Goal: Task Accomplishment & Management: Complete application form

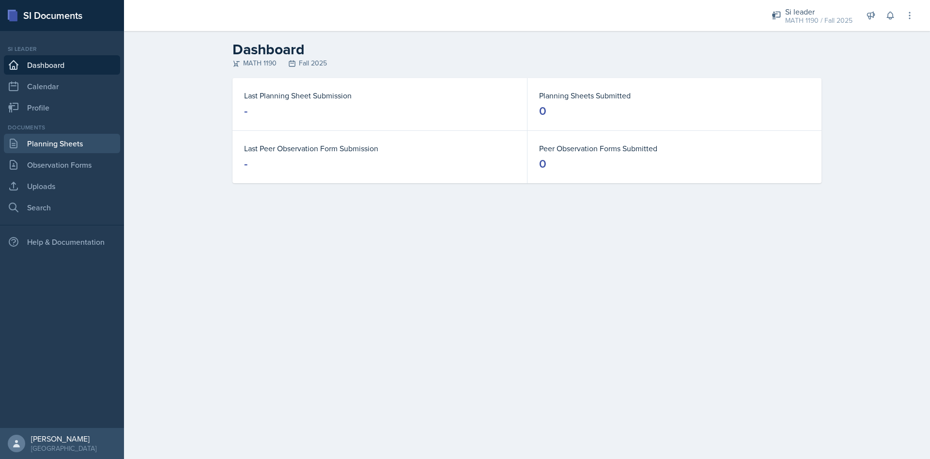
click at [65, 145] on link "Planning Sheets" at bounding box center [62, 143] width 116 height 19
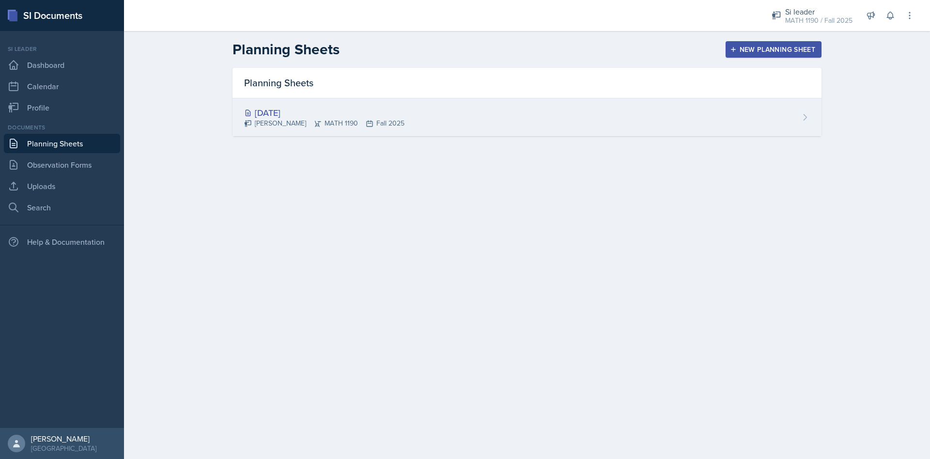
click at [300, 109] on div "[DATE]" at bounding box center [324, 112] width 160 height 13
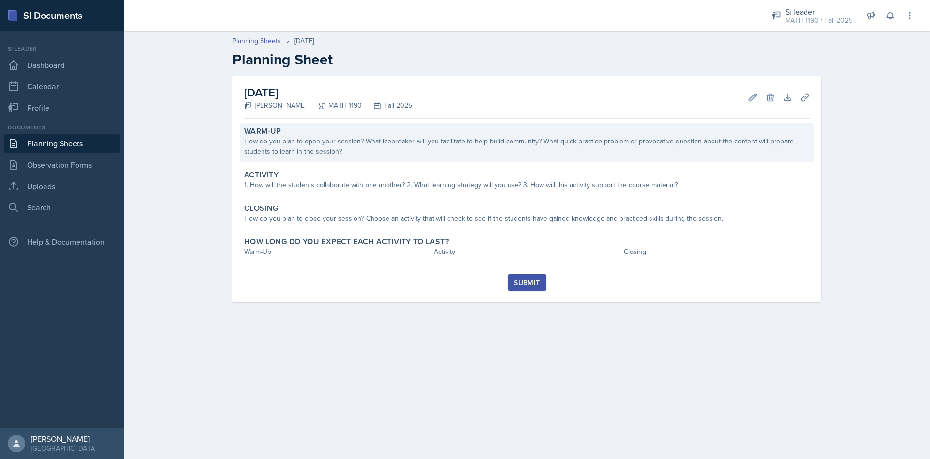
click at [384, 145] on div "How do you plan to open your session? What icebreaker will you facilitate to he…" at bounding box center [527, 146] width 566 height 20
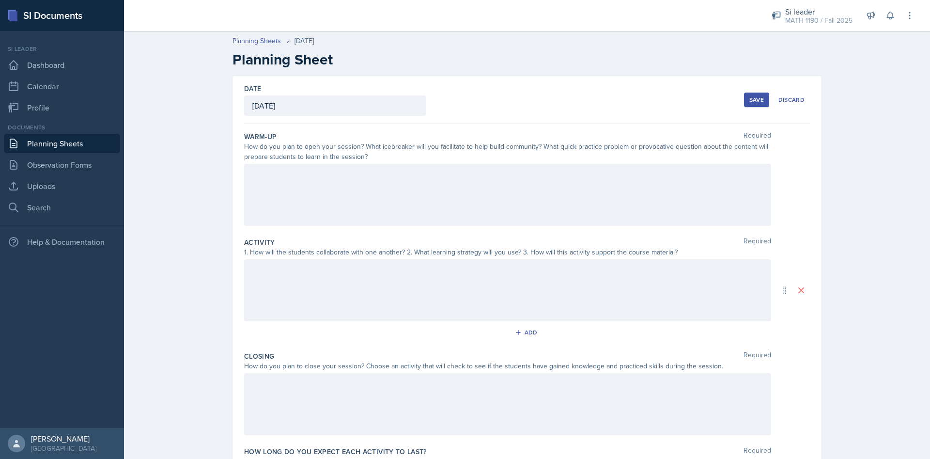
drag, startPoint x: 306, startPoint y: 184, endPoint x: 299, endPoint y: 204, distance: 21.9
click at [306, 186] on div at bounding box center [507, 195] width 527 height 62
click at [327, 278] on div at bounding box center [507, 290] width 527 height 62
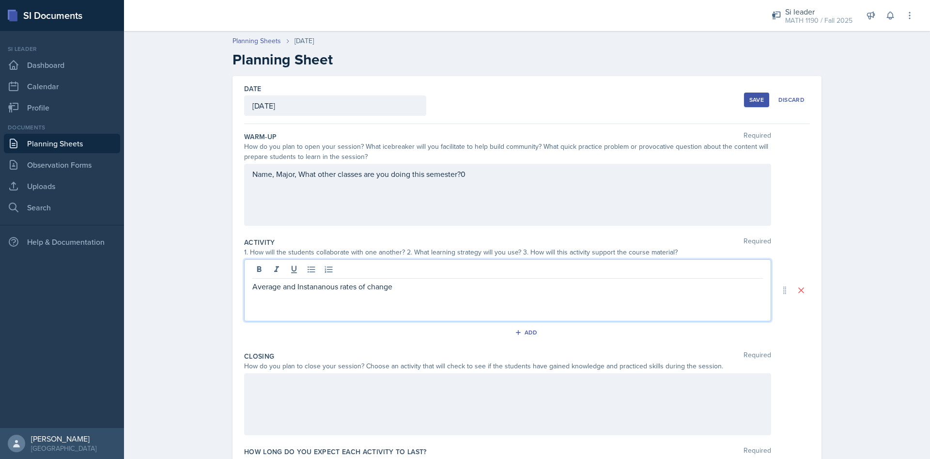
click at [320, 290] on p "Average and Instananous rates of change" at bounding box center [507, 287] width 511 height 12
click at [427, 291] on p "Average and Instantaneous rates of change" at bounding box center [507, 287] width 511 height 12
click at [42, 199] on link "Search" at bounding box center [62, 207] width 116 height 19
select select "all"
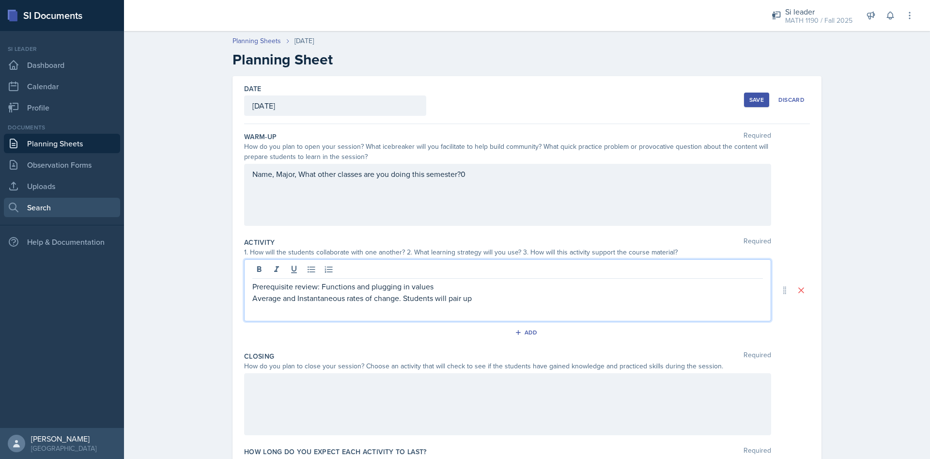
select select "1"
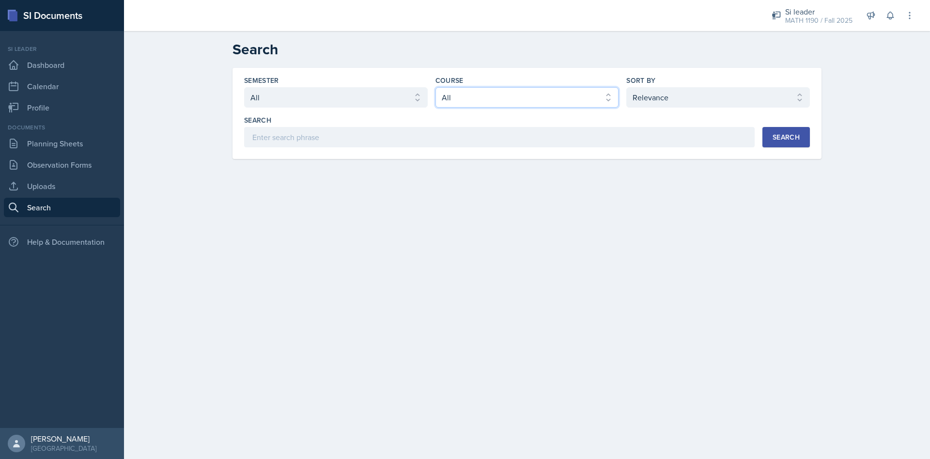
select select "3d8cb279-65cd-49af-8cf0-21e75e9e675e"
click option "CHEM 1211" at bounding box center [0, 0] width 0 height 0
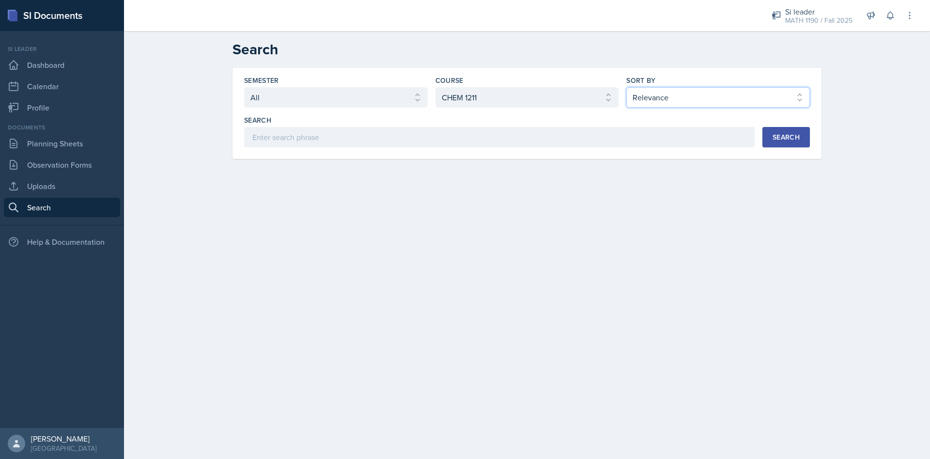
click at [626, 87] on select "Select sort by Relevance Document Date (Asc) Document Date (Desc)" at bounding box center [718, 97] width 184 height 20
select select "3"
click option "Document Date (Desc)" at bounding box center [0, 0] width 0 height 0
click at [777, 136] on div "Search" at bounding box center [786, 137] width 27 height 8
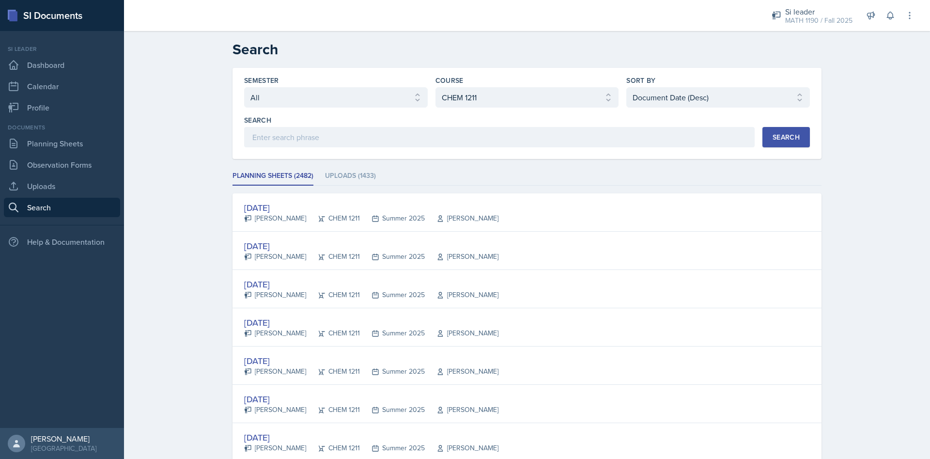
click at [285, 82] on div "Semester" at bounding box center [336, 81] width 184 height 10
click at [244, 87] on select "Select semester All Fall 2025 Summer 2025 Spring 2025 Fall 2024 Summer 2024 Spr…" at bounding box center [336, 97] width 184 height 20
click option "Fall 2025" at bounding box center [0, 0] width 0 height 0
click at [244, 87] on select "Select semester All Fall 2025 Summer 2025 Spring 2025 Fall 2024 Summer 2024 Spr…" at bounding box center [336, 97] width 184 height 20
click option "Summer 2025" at bounding box center [0, 0] width 0 height 0
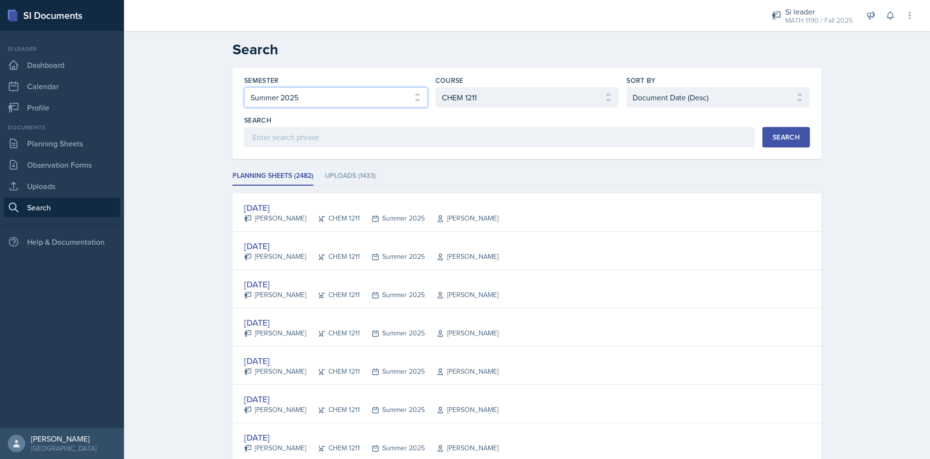
click at [244, 87] on select "Select semester All Fall 2025 Summer 2025 Spring 2025 Fall 2024 Summer 2024 Spr…" at bounding box center [336, 97] width 184 height 20
select select "e2039551-f485-4c1b-a525-5b9893bb04c4"
click option "Spring 2025" at bounding box center [0, 0] width 0 height 0
click at [783, 134] on div "Search" at bounding box center [786, 137] width 27 height 8
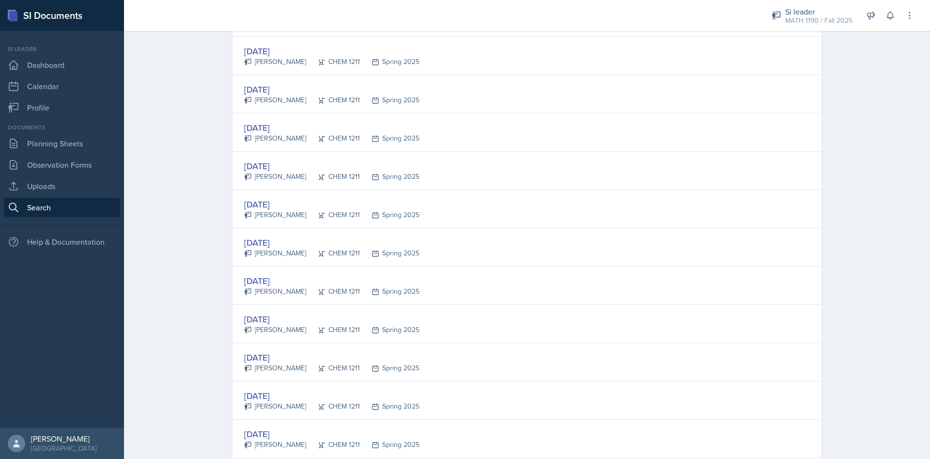
scroll to position [1709, 0]
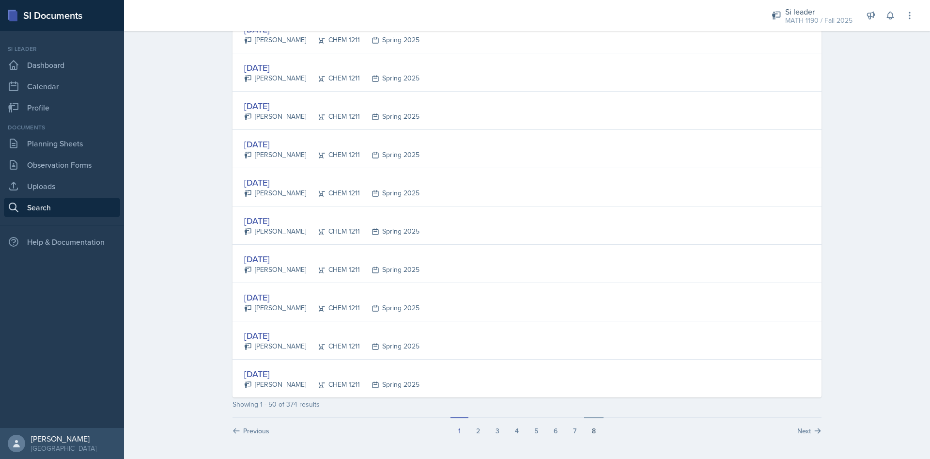
click at [594, 427] on button "8" at bounding box center [593, 426] width 19 height 18
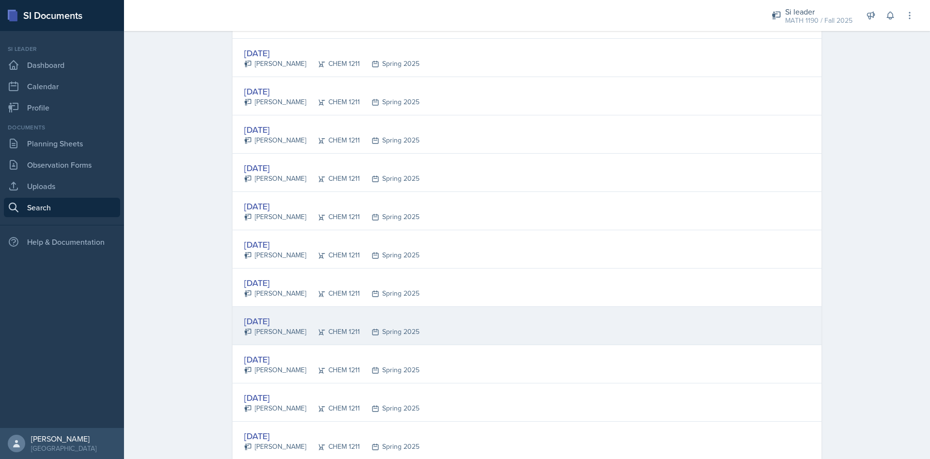
scroll to position [714, 0]
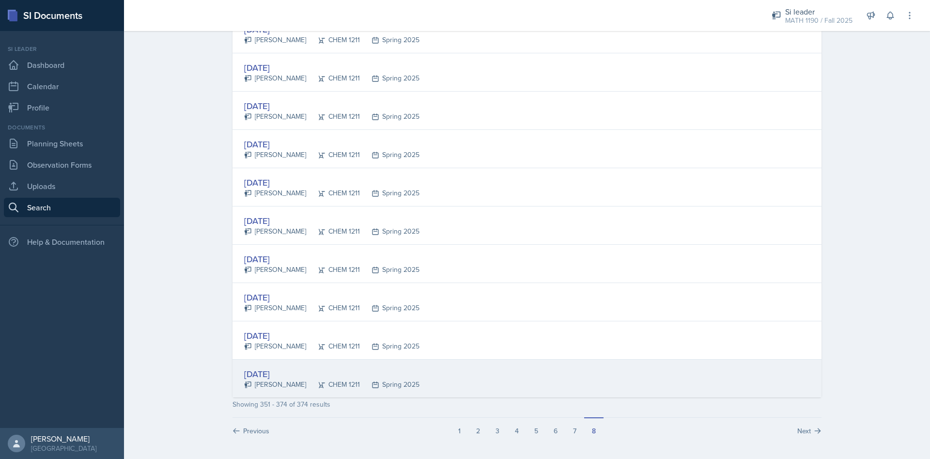
click at [268, 372] on div "[DATE]" at bounding box center [331, 373] width 175 height 13
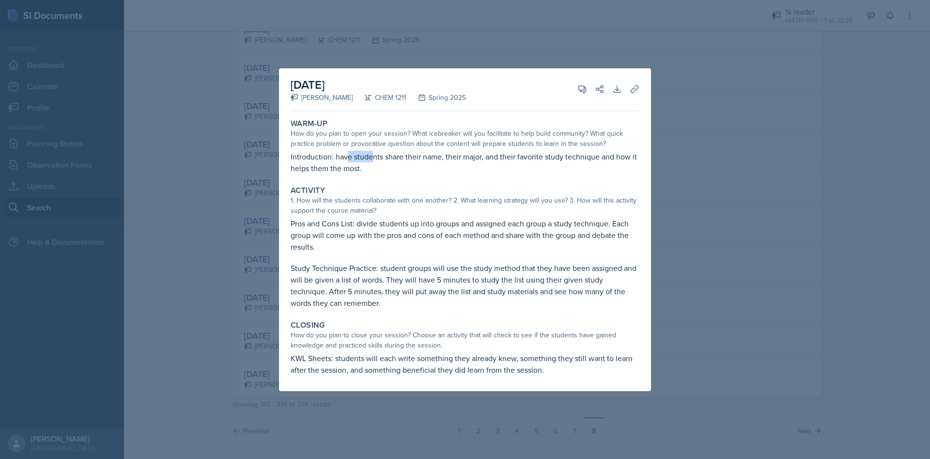
drag, startPoint x: 369, startPoint y: 159, endPoint x: 362, endPoint y: 173, distance: 15.4
click at [371, 159] on p "Introduction: have students share their name, their major, and their favorite s…" at bounding box center [465, 162] width 349 height 23
drag, startPoint x: 337, startPoint y: 222, endPoint x: 358, endPoint y: 222, distance: 20.3
click at [338, 222] on p "Pros and Cons List: divide students up into groups and assigned each group a st…" at bounding box center [465, 235] width 349 height 35
click at [698, 274] on div at bounding box center [465, 229] width 930 height 459
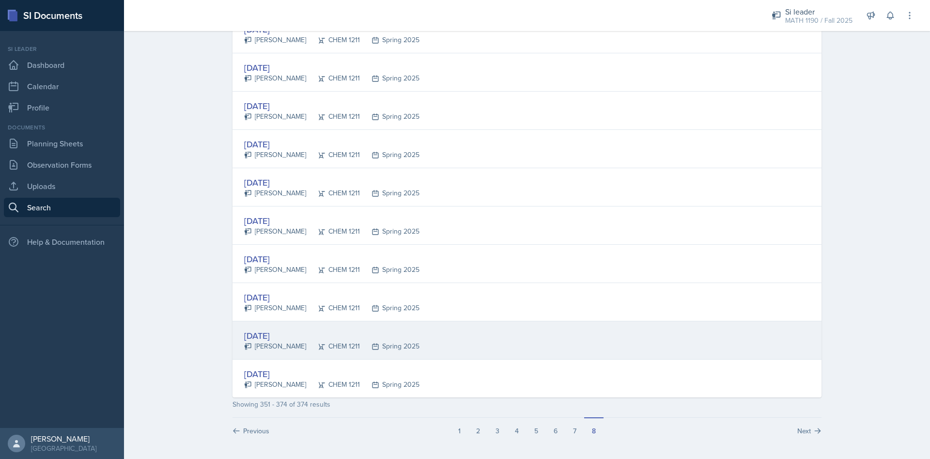
click at [284, 331] on div "[DATE]" at bounding box center [331, 335] width 175 height 13
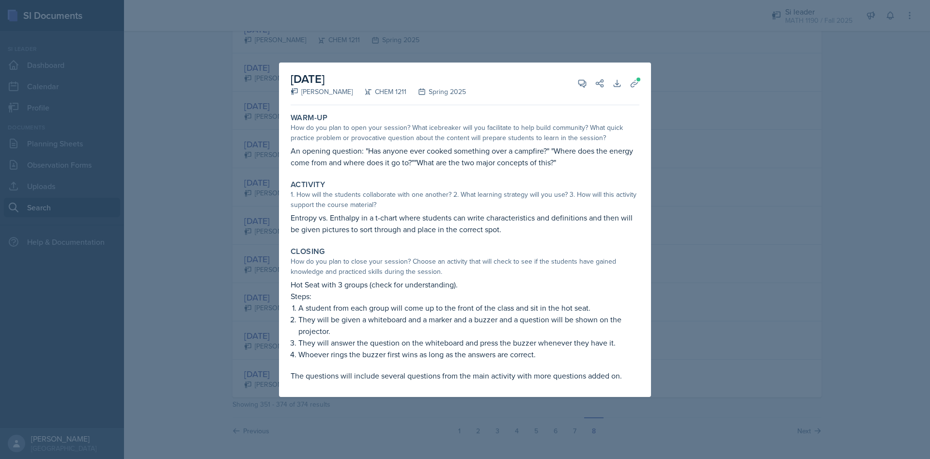
drag, startPoint x: 290, startPoint y: 213, endPoint x: 513, endPoint y: 228, distance: 223.8
click at [513, 228] on div "Activity 1. How will the students collaborate with one another? 2. What learnin…" at bounding box center [465, 207] width 357 height 63
click at [832, 181] on div at bounding box center [465, 229] width 930 height 459
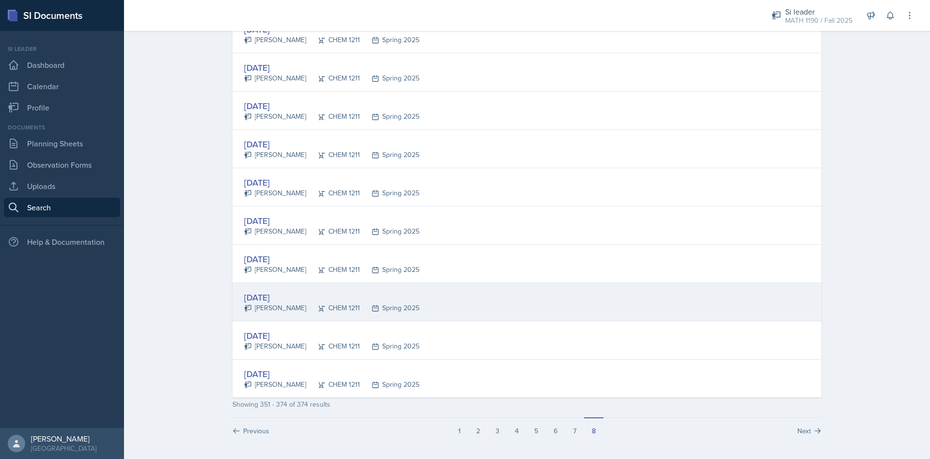
click at [284, 296] on div "[DATE]" at bounding box center [331, 297] width 175 height 13
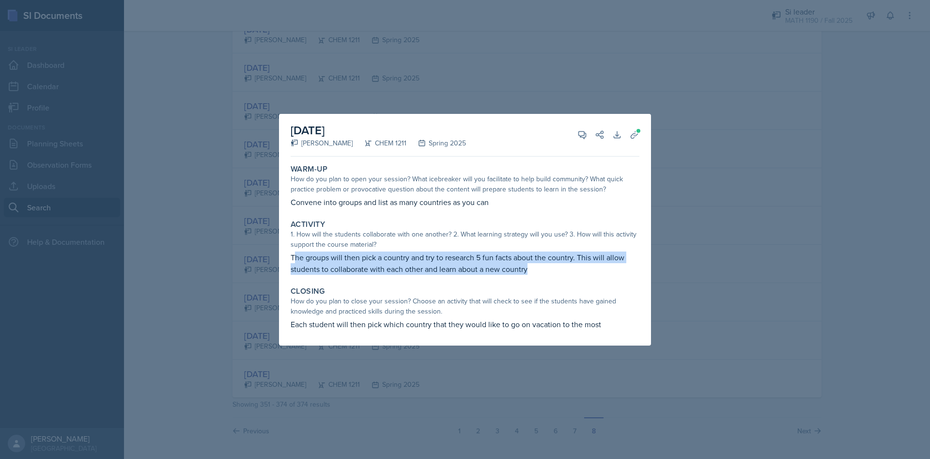
drag, startPoint x: 293, startPoint y: 256, endPoint x: 577, endPoint y: 271, distance: 284.3
click at [577, 271] on p "The groups will then pick a country and try to research 5 fun facts about the c…" at bounding box center [465, 262] width 349 height 23
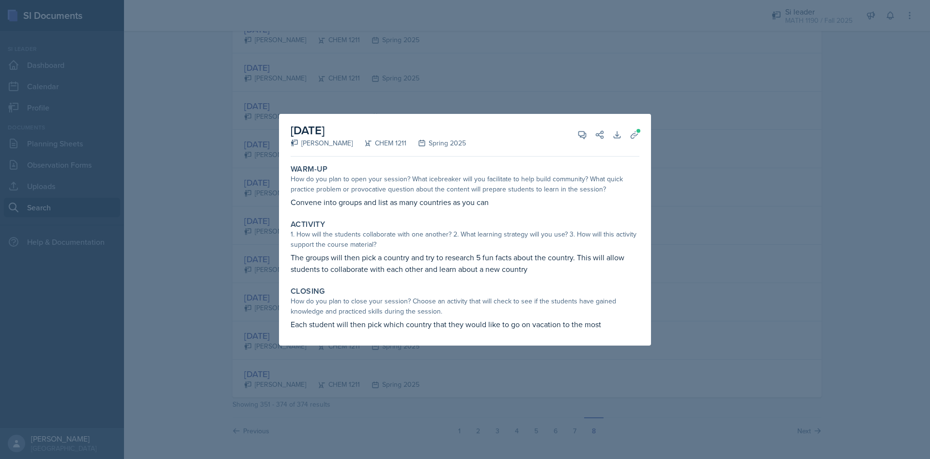
click at [121, 248] on div at bounding box center [465, 229] width 930 height 459
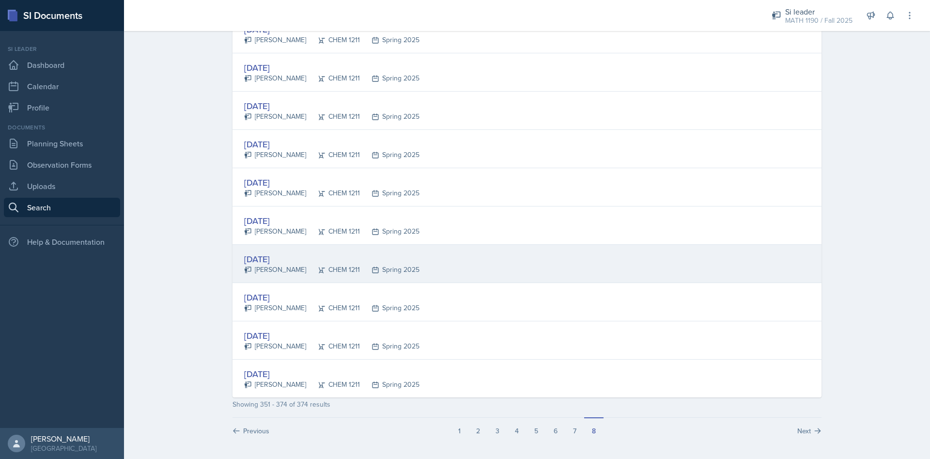
click at [281, 255] on div "[DATE]" at bounding box center [331, 258] width 175 height 13
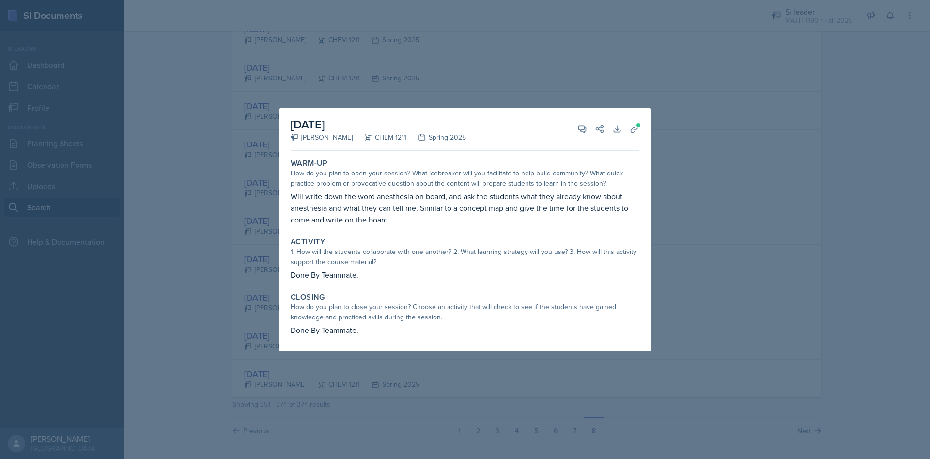
click at [170, 218] on div at bounding box center [465, 229] width 930 height 459
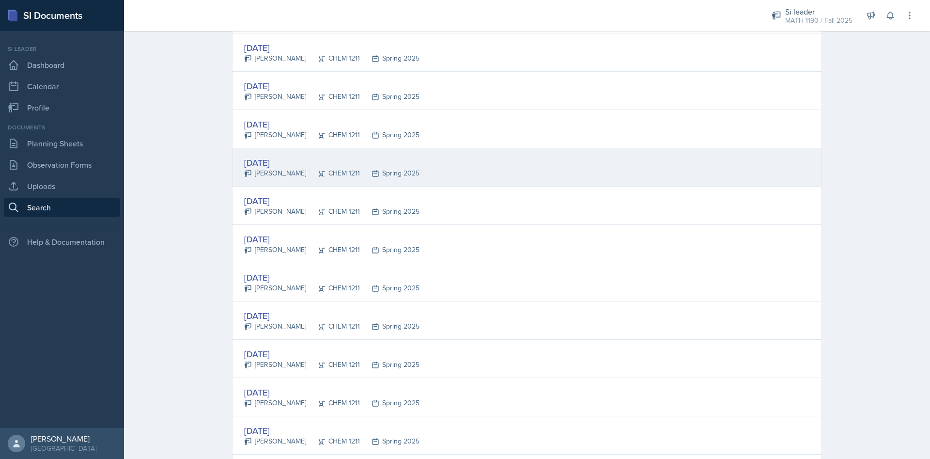
scroll to position [586, 0]
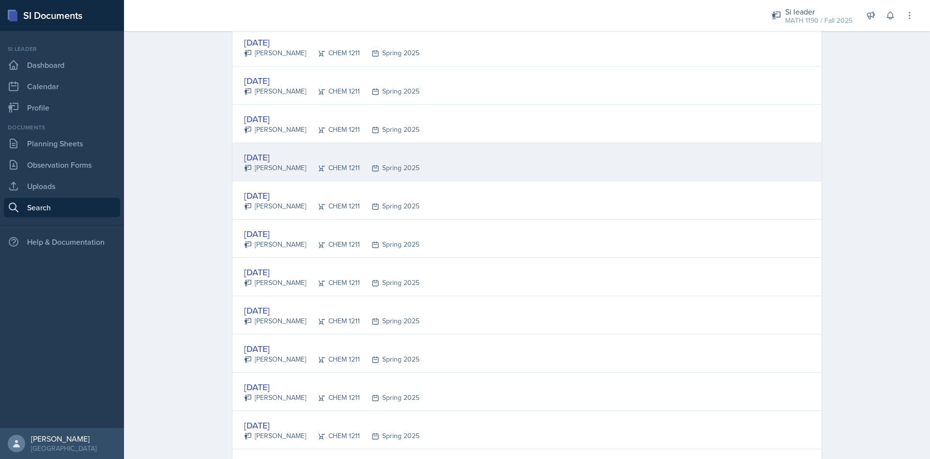
click at [283, 156] on div "[DATE]" at bounding box center [331, 157] width 175 height 13
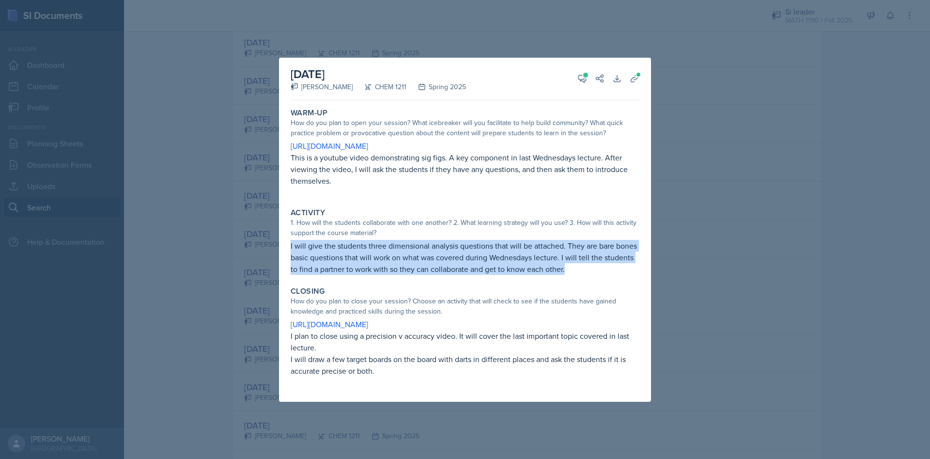
drag, startPoint x: 289, startPoint y: 242, endPoint x: 575, endPoint y: 269, distance: 287.1
click at [575, 269] on div "Activity 1. How will the students collaborate with one another? 2. What learnin…" at bounding box center [465, 241] width 357 height 75
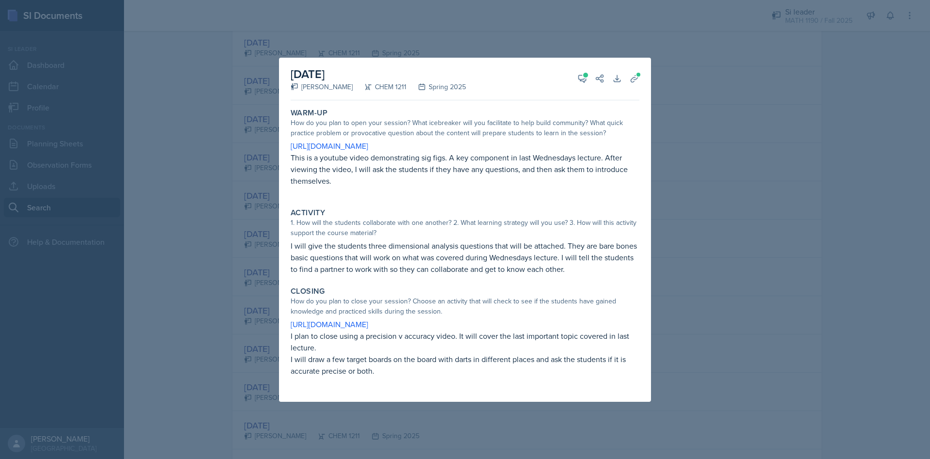
drag, startPoint x: 703, startPoint y: 160, endPoint x: 698, endPoint y: 161, distance: 6.0
click at [704, 160] on div at bounding box center [465, 229] width 930 height 459
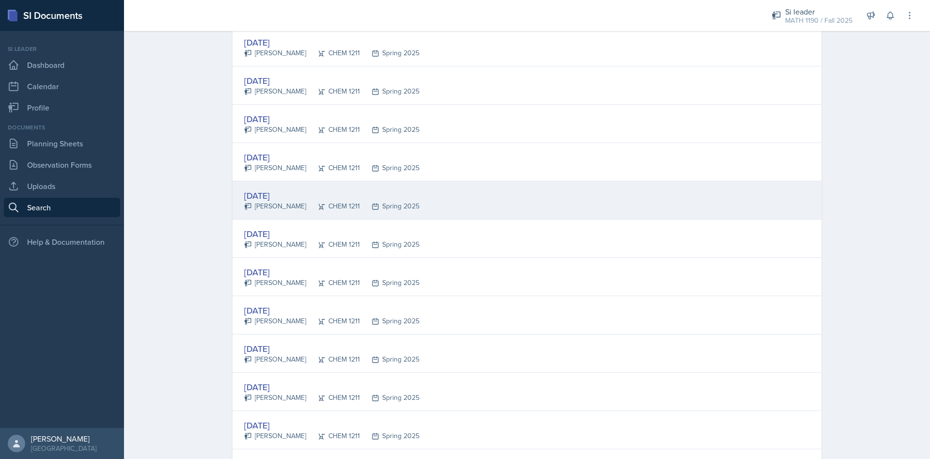
scroll to position [522, 0]
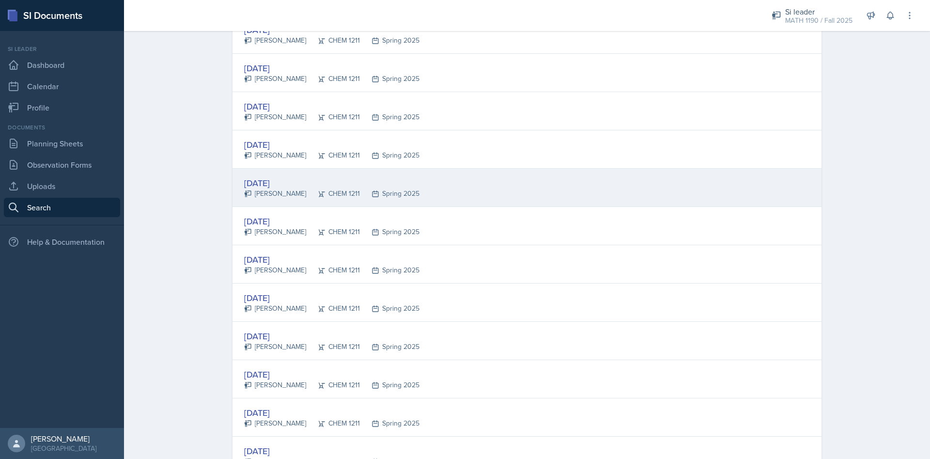
click at [267, 177] on div "[DATE]" at bounding box center [331, 182] width 175 height 13
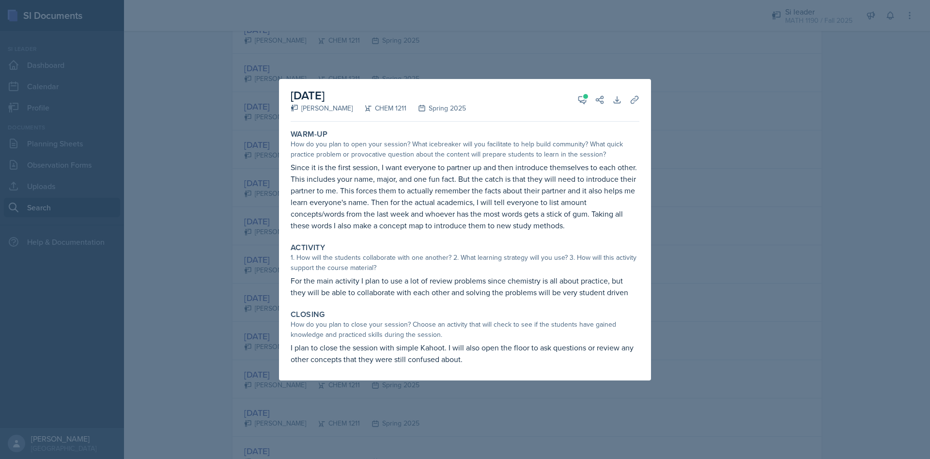
click at [731, 202] on div at bounding box center [465, 229] width 930 height 459
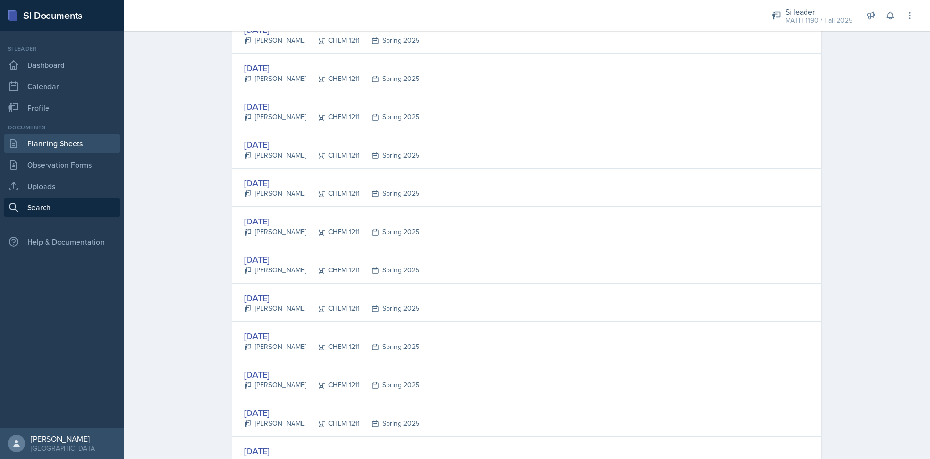
click at [65, 141] on link "Planning Sheets" at bounding box center [62, 143] width 116 height 19
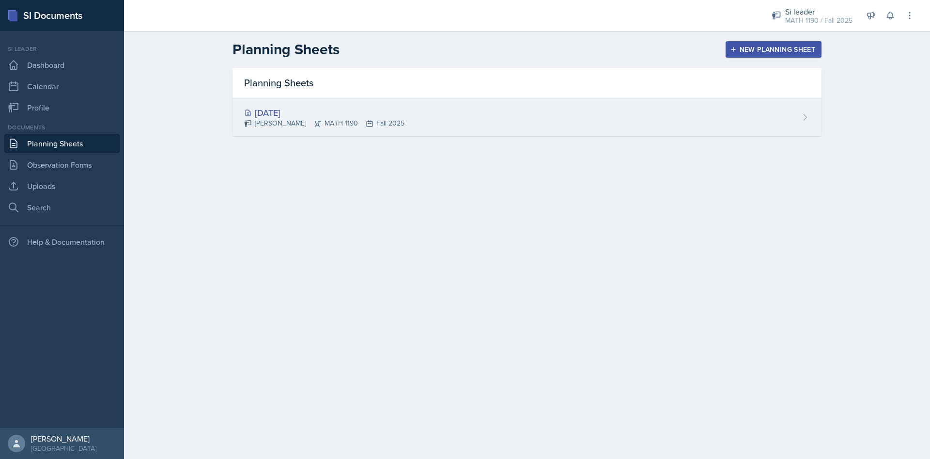
click at [285, 110] on div "[DATE]" at bounding box center [324, 112] width 160 height 13
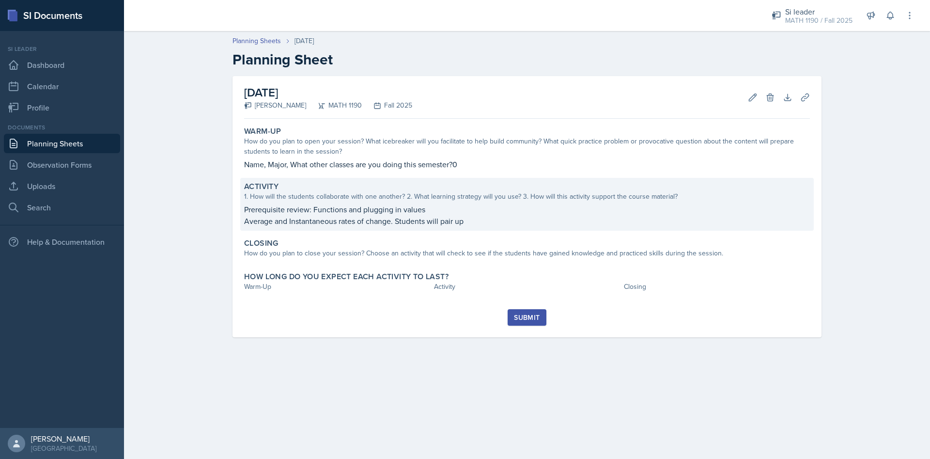
click at [312, 195] on div "1. How will the students collaborate with one another? 2. What learning strateg…" at bounding box center [527, 196] width 566 height 10
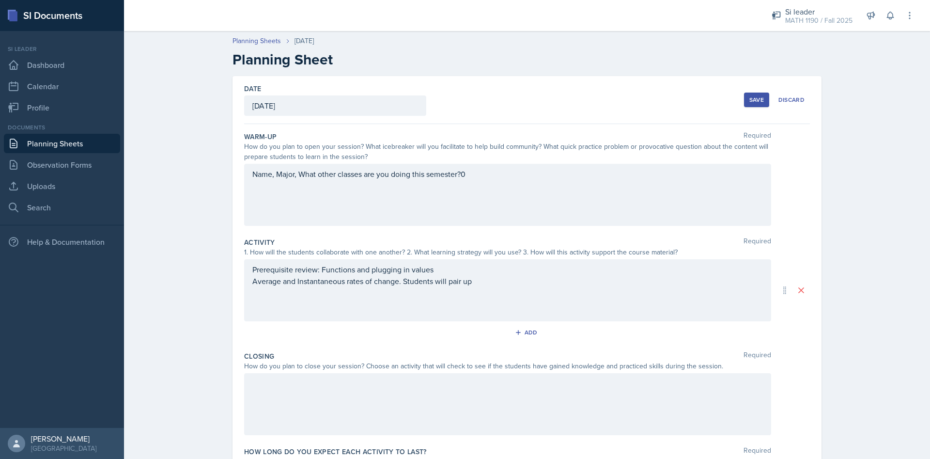
click at [448, 266] on div "Prerequisite review: Functions and plugging in values Average and Instantaneous…" at bounding box center [507, 290] width 527 height 62
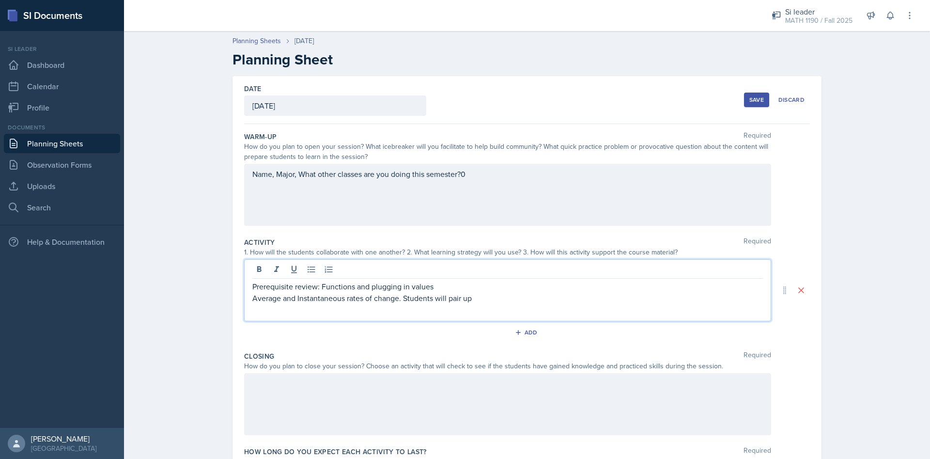
click at [475, 297] on p "Average and Instantaneous rates of change. Students will pair up" at bounding box center [507, 298] width 511 height 12
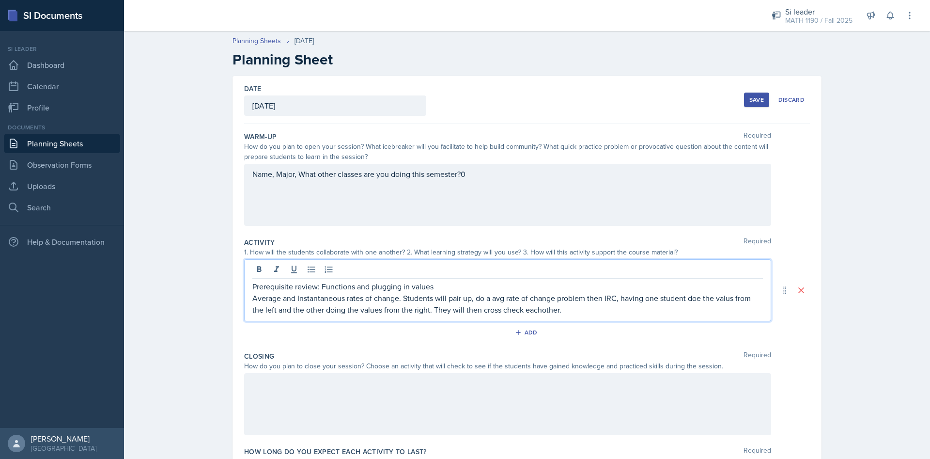
click at [541, 310] on p "Average and Instantaneous rates of change. Students will pair up, do a avg rate…" at bounding box center [507, 303] width 511 height 23
click at [733, 298] on p "Average and Instantaneous rates of change. Students will pair up, do a avg rate…" at bounding box center [507, 303] width 511 height 23
click at [732, 298] on p "Average and Instantaneous rates of change. Students will pair up, do a avg rate…" at bounding box center [507, 303] width 511 height 23
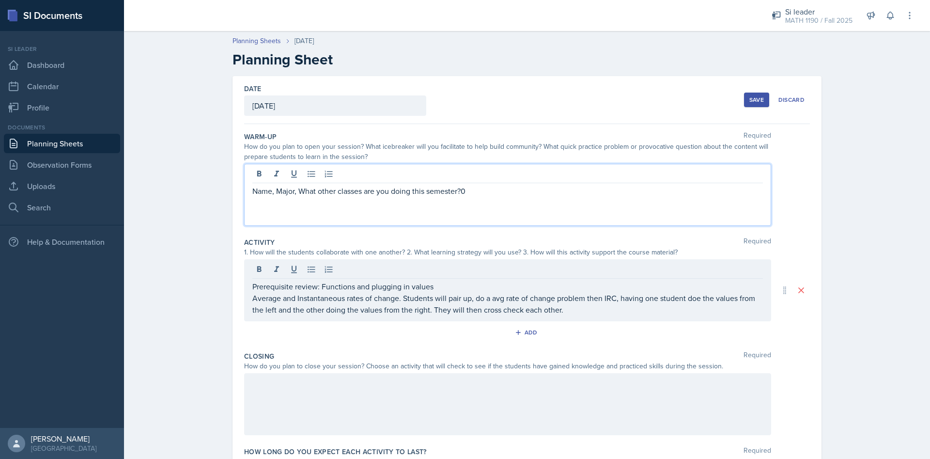
click at [534, 173] on div "Name, Major, What other classes are you doing this semester?0" at bounding box center [507, 195] width 527 height 62
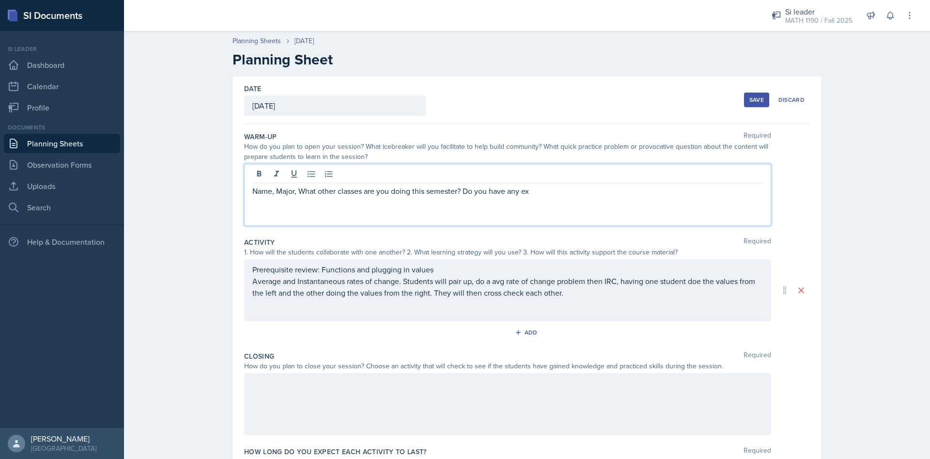
click at [403, 268] on div "Prerequisite review: Functions and plugging in values Average and Instantaneous…" at bounding box center [507, 290] width 527 height 62
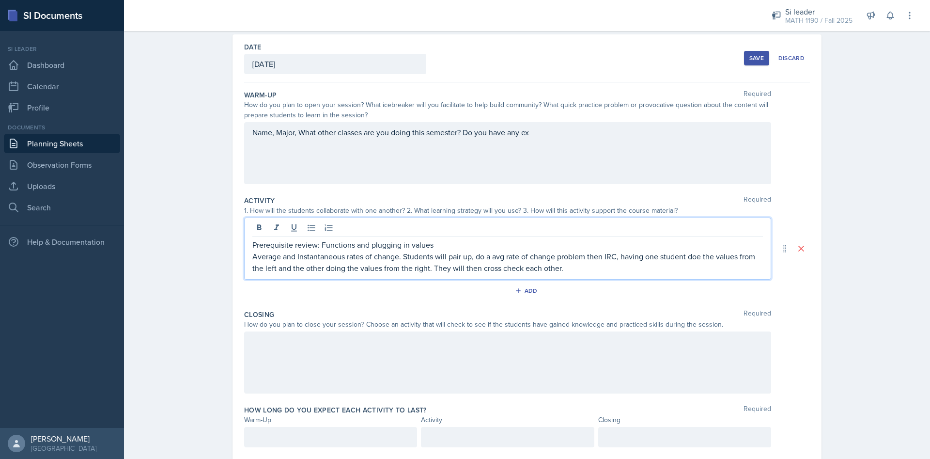
scroll to position [69, 0]
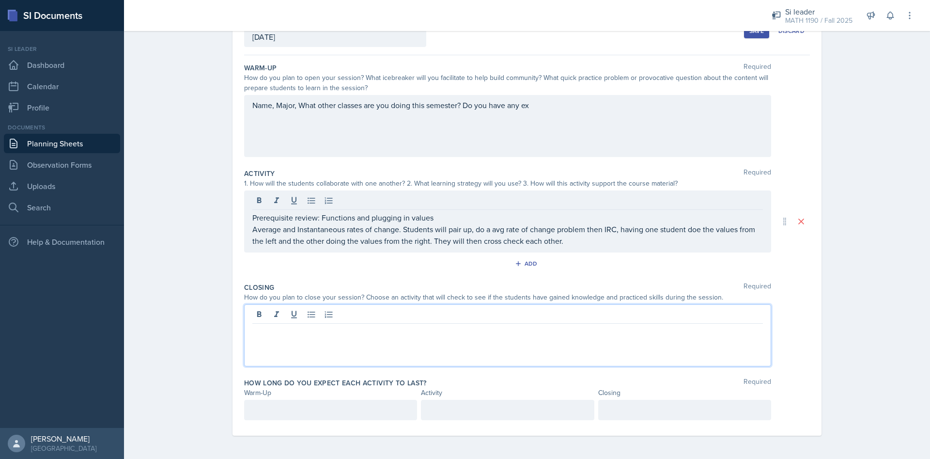
click at [376, 310] on div at bounding box center [507, 335] width 527 height 62
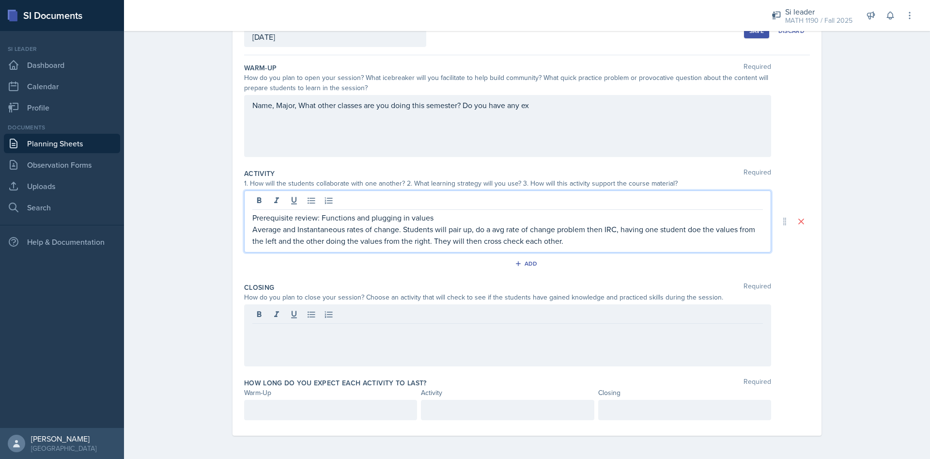
click at [441, 204] on div "Prerequisite review: Functions and plugging in values Average and Instantaneous…" at bounding box center [507, 221] width 527 height 62
click at [662, 218] on p "Prerequisite review: Functions and plugging in values, have some functions on t…" at bounding box center [507, 218] width 511 height 12
click at [289, 332] on div at bounding box center [507, 335] width 527 height 62
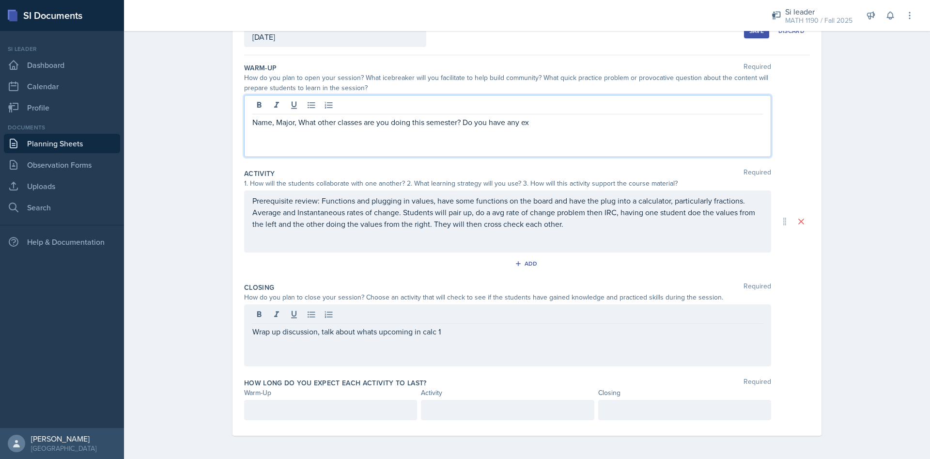
click at [540, 104] on div "Name, Major, What other classes are you doing this semester? Do you have any ex" at bounding box center [507, 126] width 527 height 62
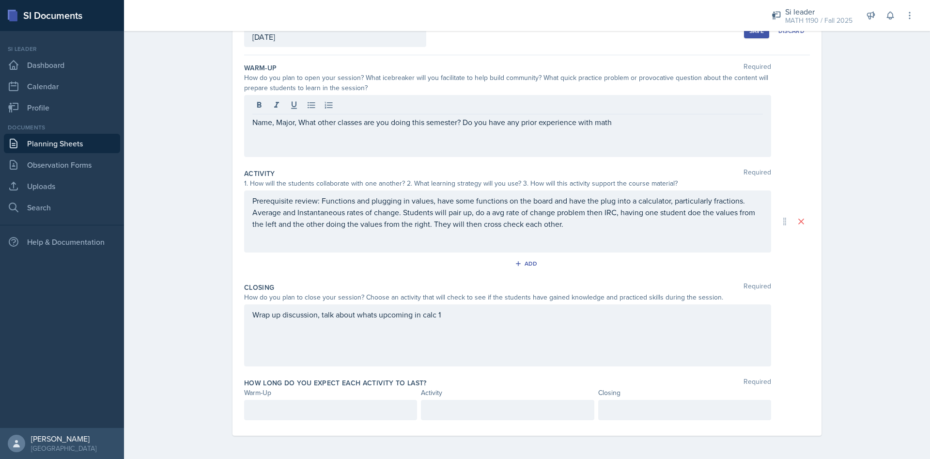
click at [197, 353] on div "Planning Sheets [DATE] Planning Sheet Date [DATE] [DATE] 27 28 29 30 31 1 2 3 4…" at bounding box center [527, 207] width 806 height 501
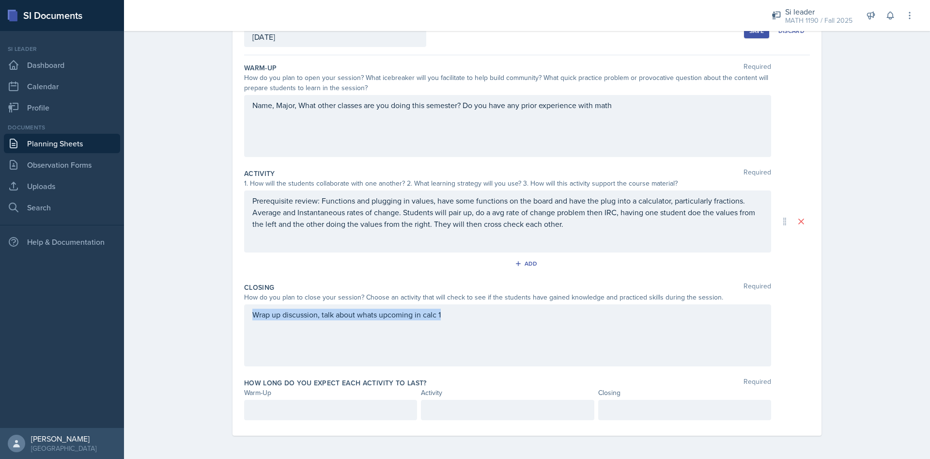
drag, startPoint x: 209, startPoint y: 346, endPoint x: 365, endPoint y: 383, distance: 160.8
click at [671, 458] on main "Planning Sheets [DATE] Planning Sheet Date [DATE] [DATE] 27 28 29 30 31 1 2 3 4…" at bounding box center [527, 245] width 806 height 428
drag, startPoint x: 187, startPoint y: 365, endPoint x: 196, endPoint y: 368, distance: 10.3
click at [189, 365] on div "Planning Sheets [DATE] Planning Sheet Date [DATE] [DATE] 27 28 29 30 31 1 2 3 4…" at bounding box center [527, 207] width 806 height 501
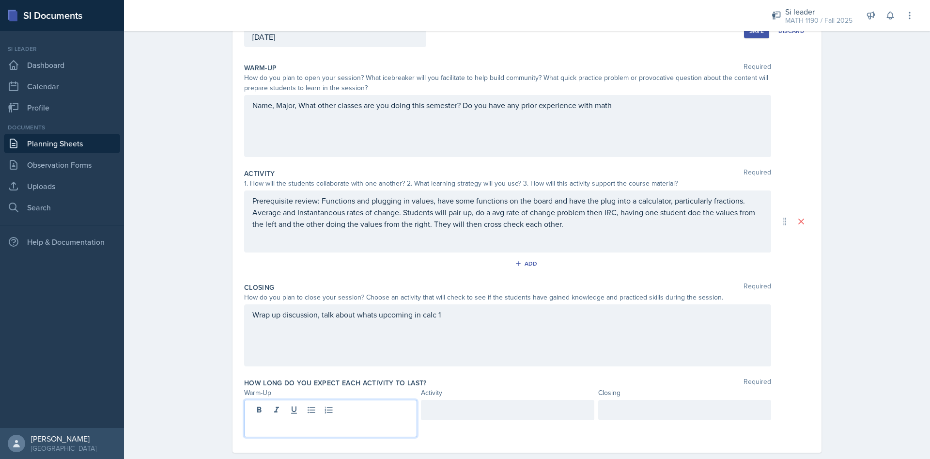
click at [287, 406] on div at bounding box center [330, 418] width 173 height 37
click at [515, 421] on div at bounding box center [507, 418] width 173 height 37
drag, startPoint x: 507, startPoint y: 412, endPoint x: 621, endPoint y: 412, distance: 114.3
click at [509, 412] on div at bounding box center [507, 418] width 173 height 37
click at [628, 411] on div at bounding box center [684, 410] width 173 height 20
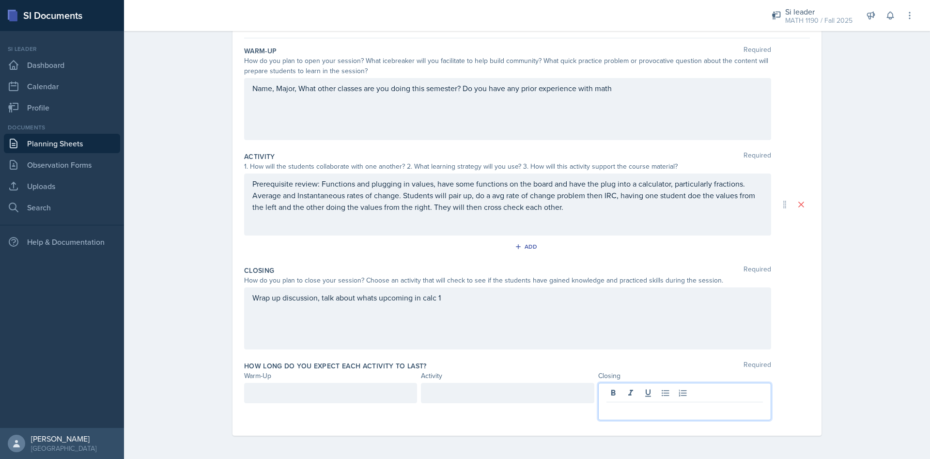
scroll to position [0, 0]
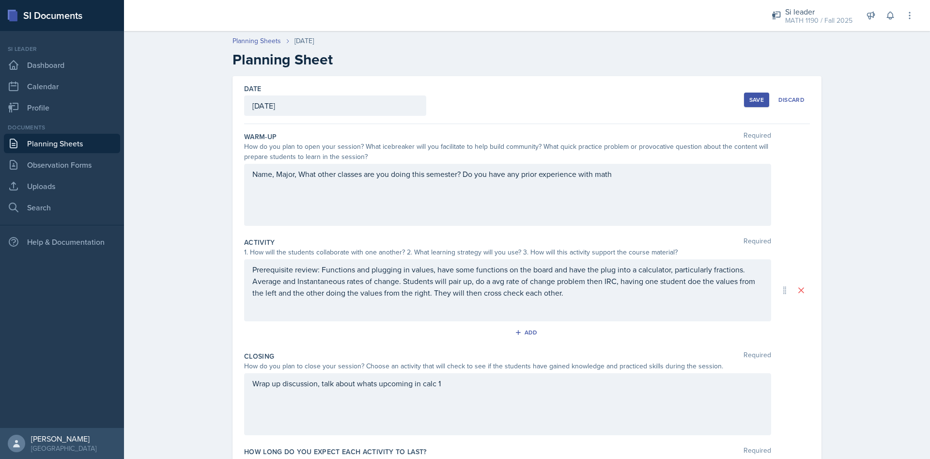
click at [585, 293] on p "Average and Instantaneous rates of change. Students will pair up, do a avg rate…" at bounding box center [507, 286] width 511 height 23
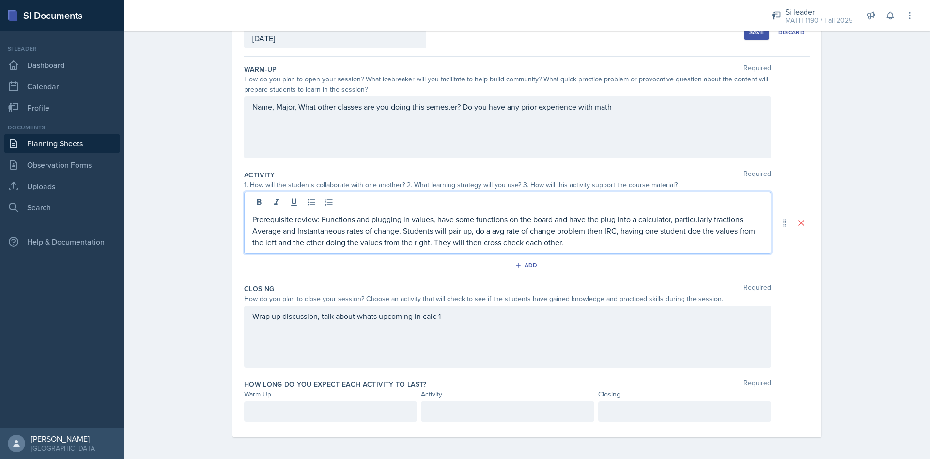
scroll to position [69, 0]
click at [468, 328] on div "Wrap up discussion, talk about whats upcoming in calc 1" at bounding box center [507, 335] width 527 height 62
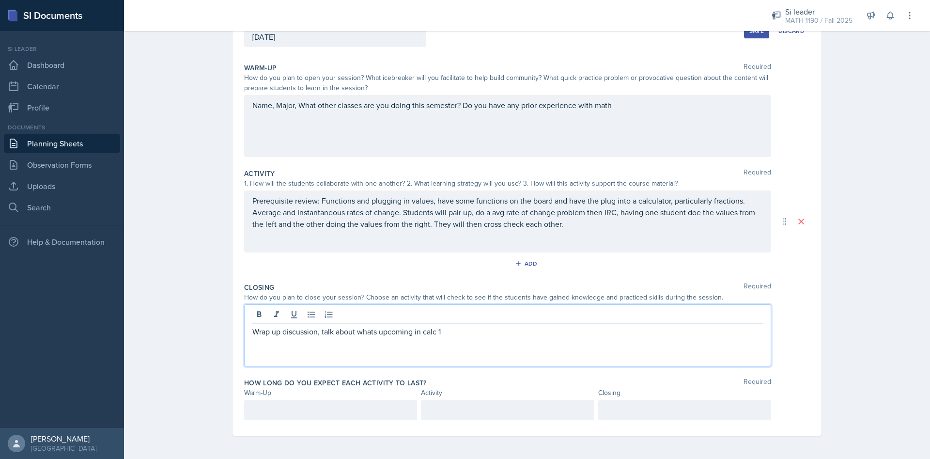
scroll to position [0, 0]
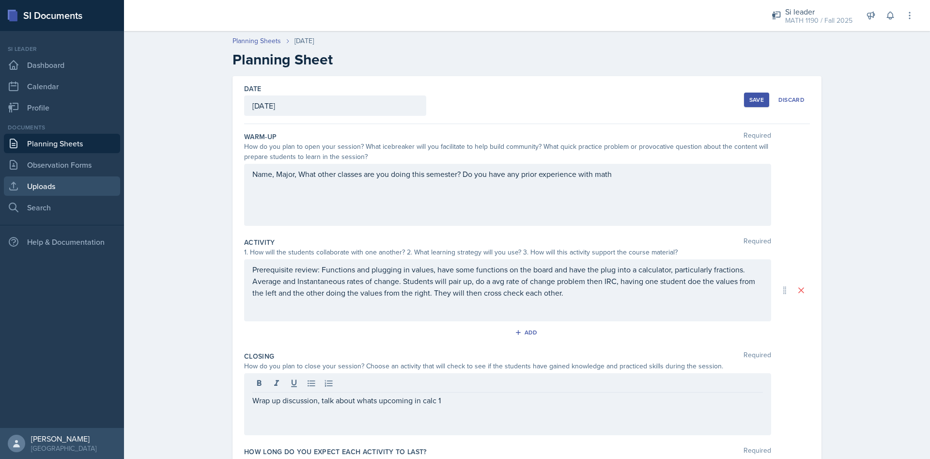
click at [66, 184] on link "Uploads" at bounding box center [62, 185] width 116 height 19
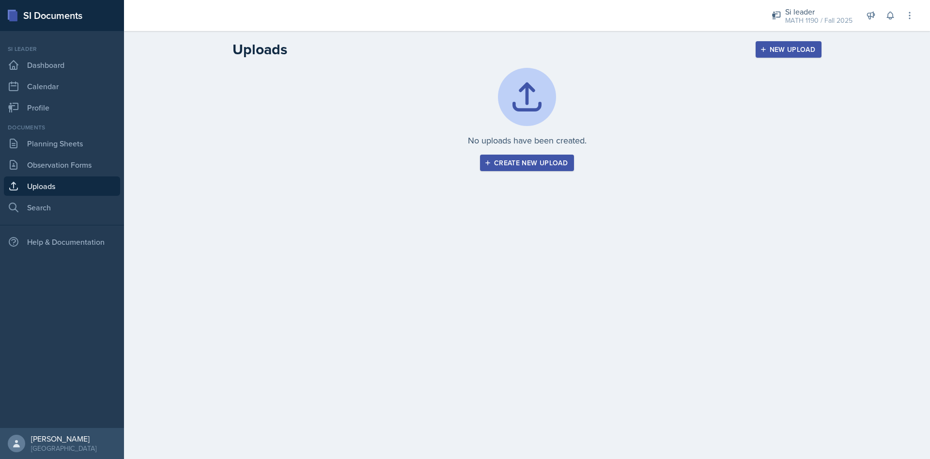
click at [496, 161] on div "Create new upload" at bounding box center [526, 163] width 81 height 8
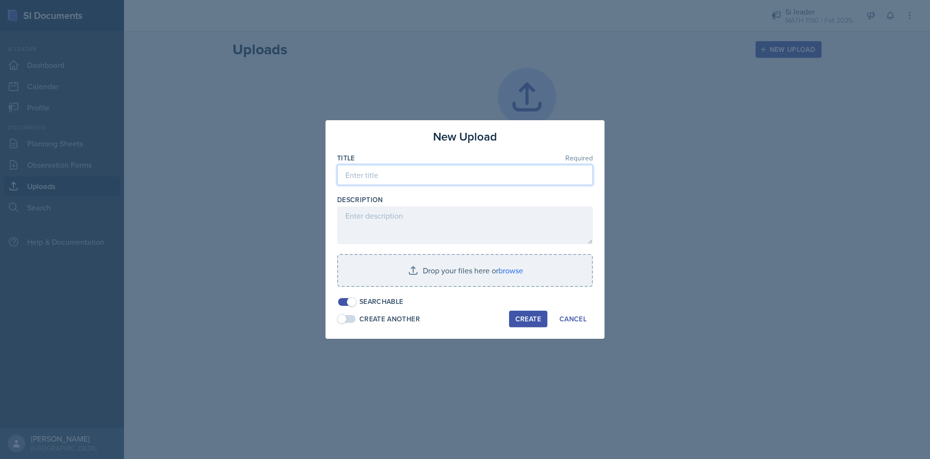
click at [358, 170] on input at bounding box center [465, 175] width 256 height 20
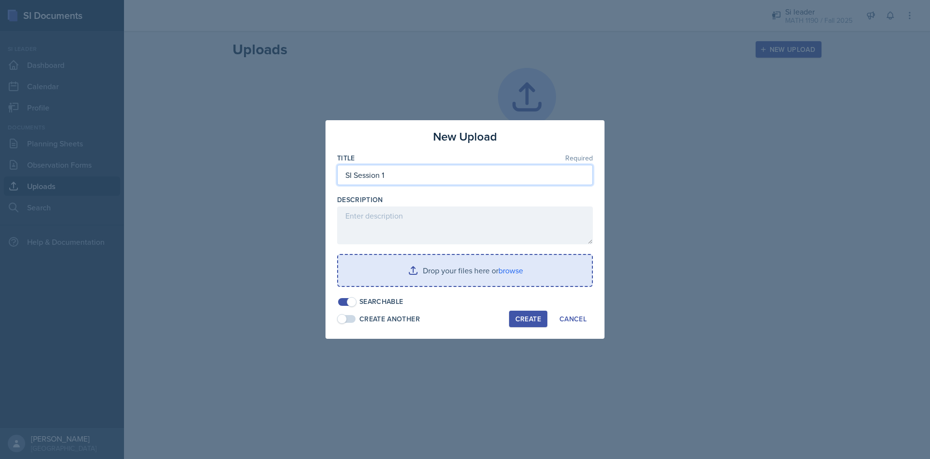
type input "SI Session 1"
click at [496, 281] on input "file" at bounding box center [465, 270] width 254 height 31
click at [416, 273] on input "file" at bounding box center [465, 270] width 254 height 31
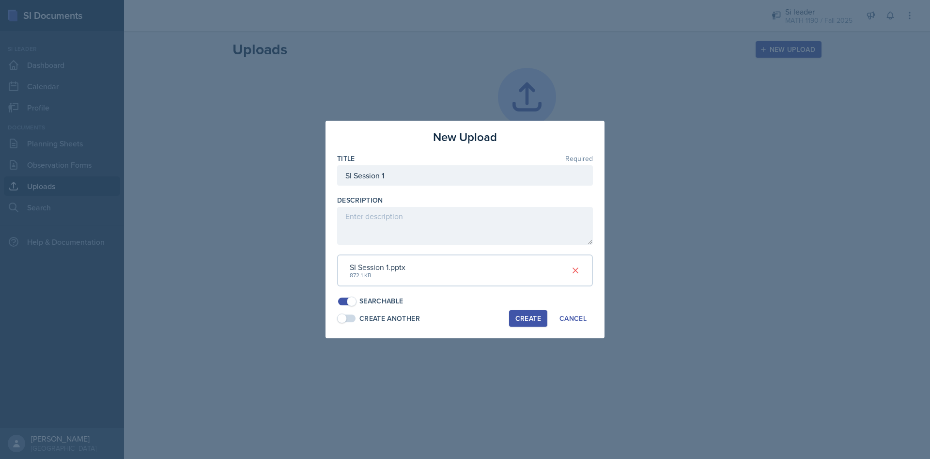
click at [520, 317] on div "Create" at bounding box center [528, 318] width 26 height 8
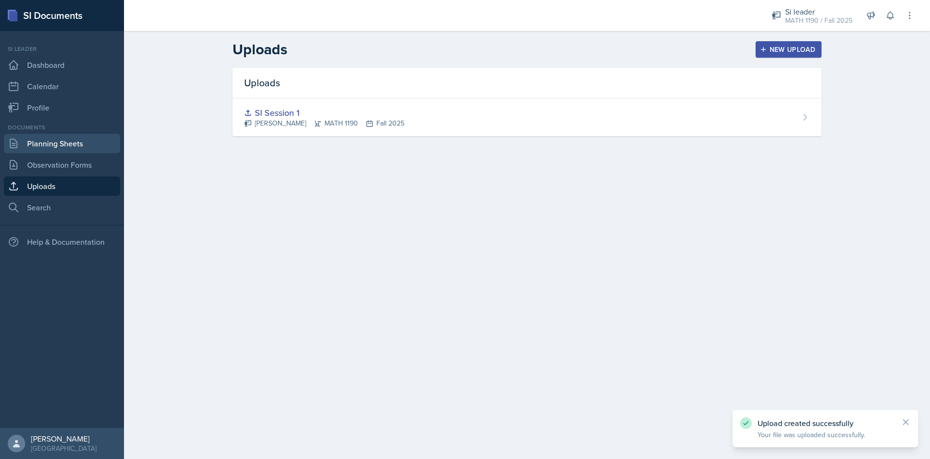
click at [67, 142] on link "Planning Sheets" at bounding box center [62, 143] width 116 height 19
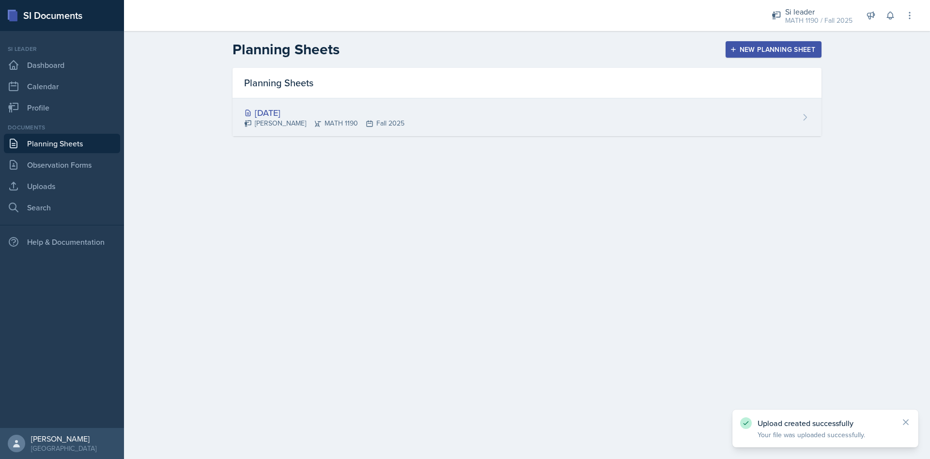
click at [297, 108] on div "[DATE]" at bounding box center [324, 112] width 160 height 13
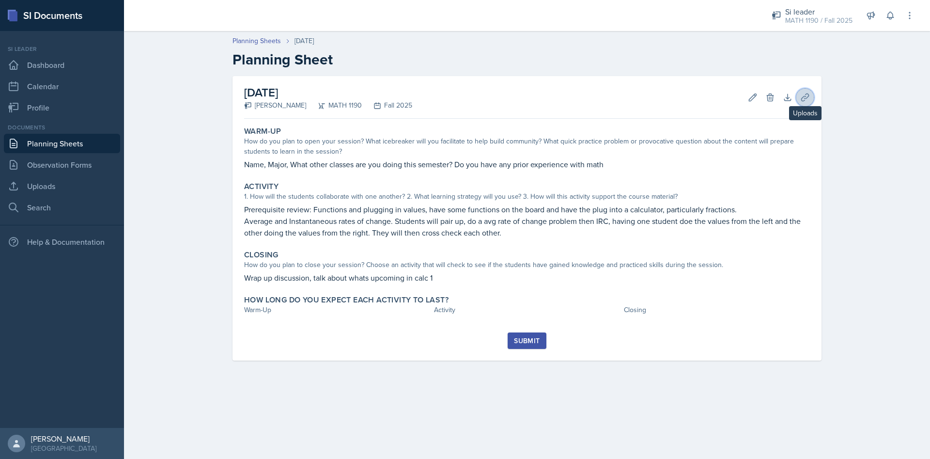
click at [805, 101] on icon at bounding box center [805, 98] width 10 height 10
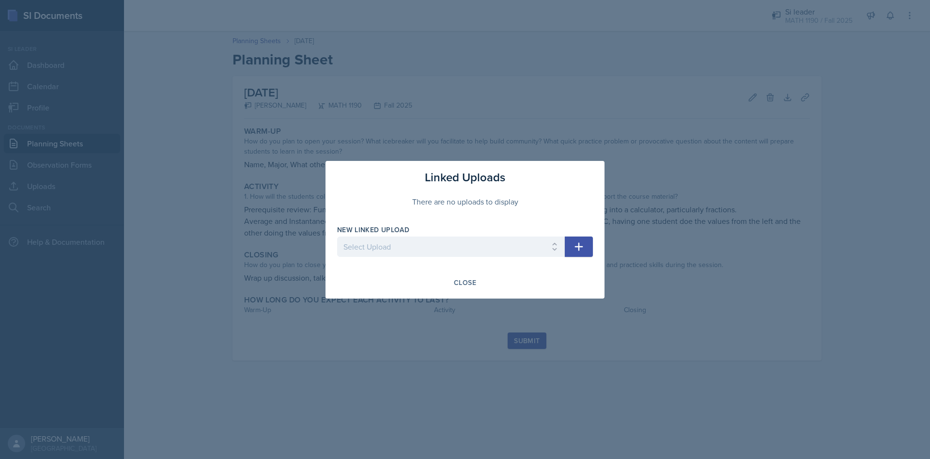
click at [419, 236] on div "New Linked Upload Select Upload SI Session 1" at bounding box center [451, 246] width 228 height 42
click at [337, 236] on select "Select Upload SI Session 1" at bounding box center [451, 246] width 228 height 20
select select "d732b268-4574-4e3f-9d72-7ae64534ba85"
click option "SI Session 1" at bounding box center [0, 0] width 0 height 0
click at [570, 243] on button "button" at bounding box center [579, 246] width 28 height 20
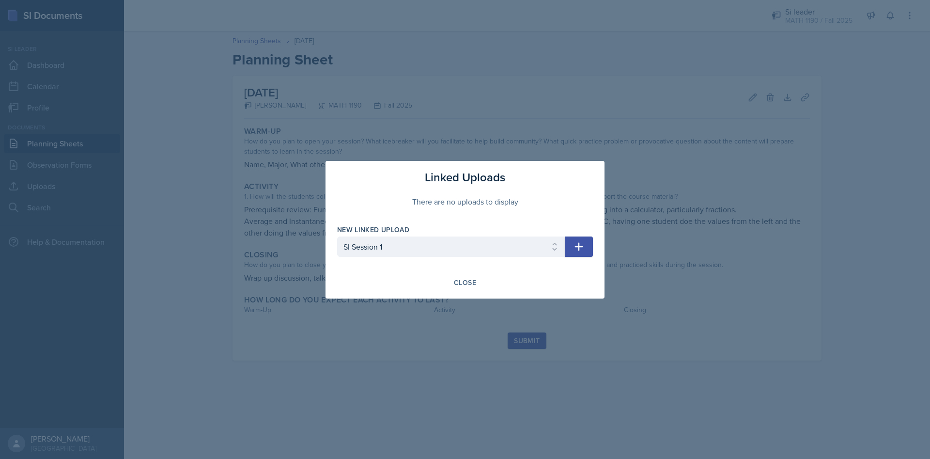
select select
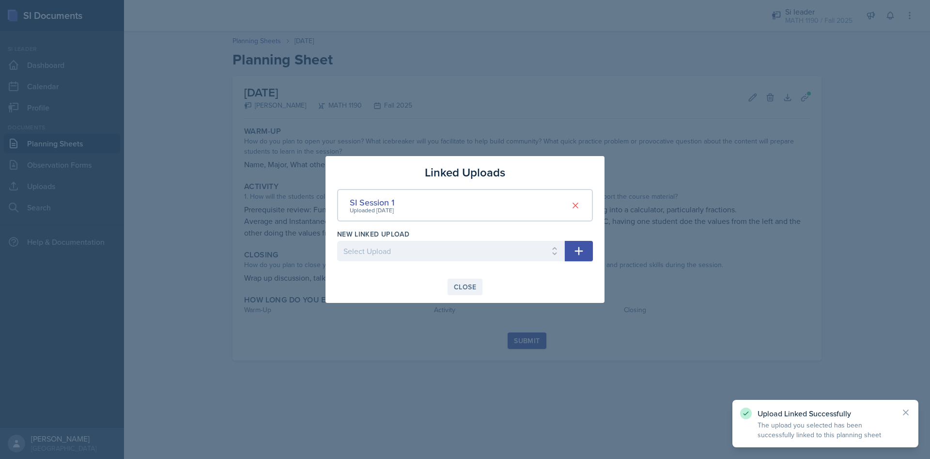
click at [471, 294] on button "Close" at bounding box center [465, 287] width 35 height 16
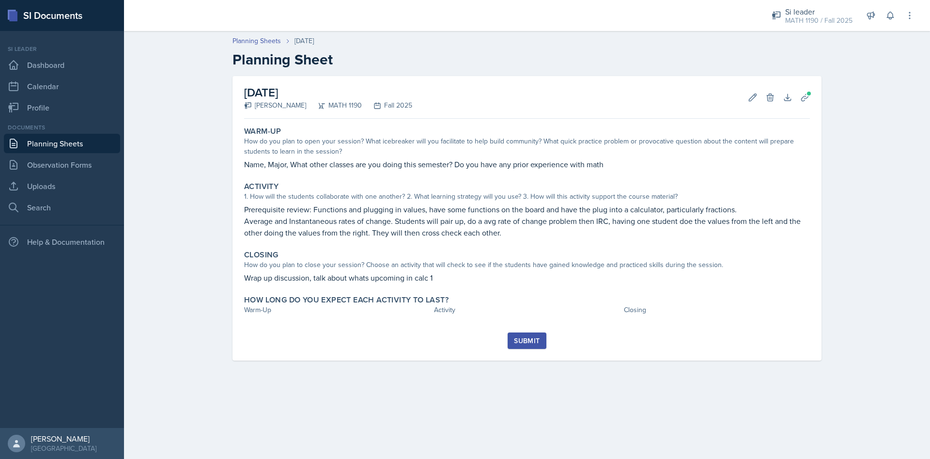
click at [520, 347] on button "Submit" at bounding box center [527, 340] width 38 height 16
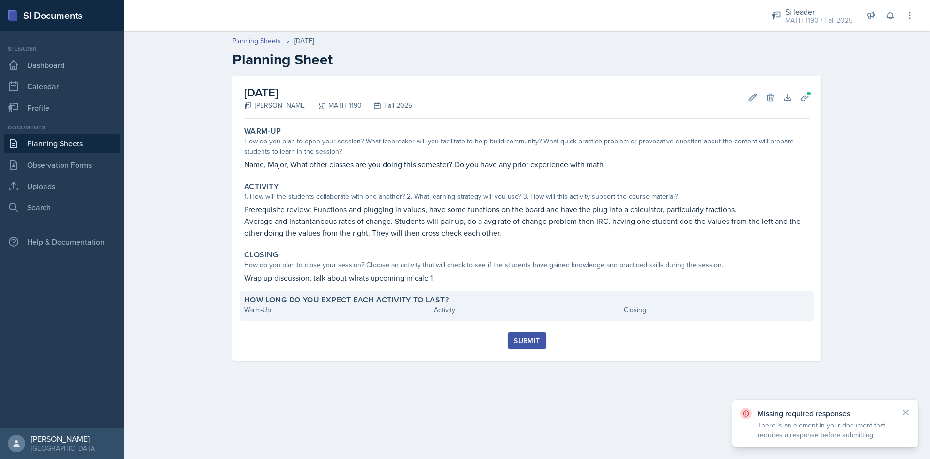
click at [261, 312] on div "Warm-Up" at bounding box center [337, 310] width 186 height 10
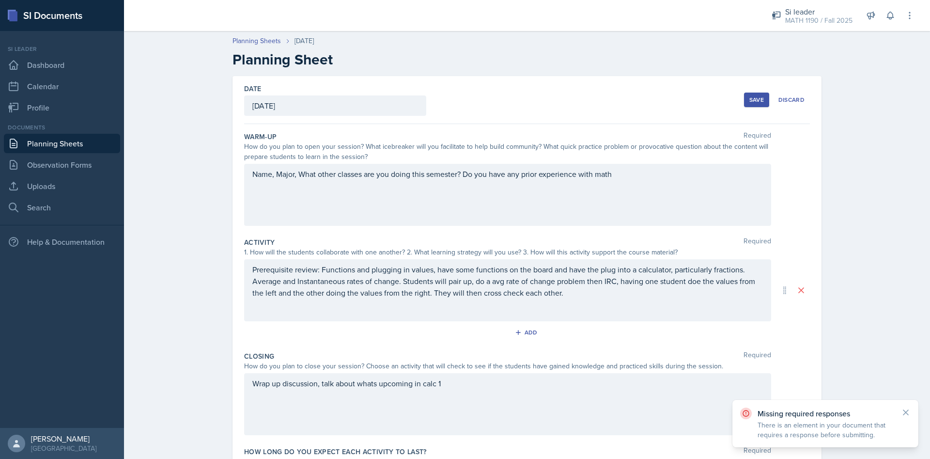
scroll to position [69, 0]
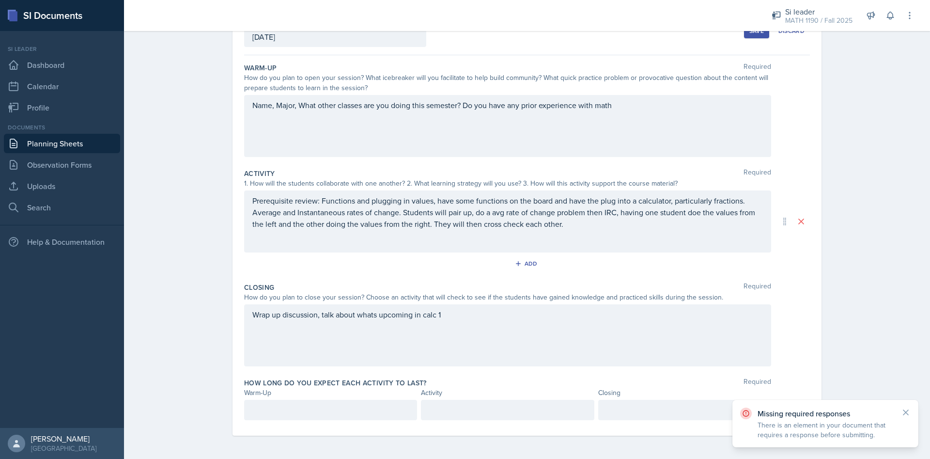
click at [295, 404] on div at bounding box center [330, 410] width 173 height 20
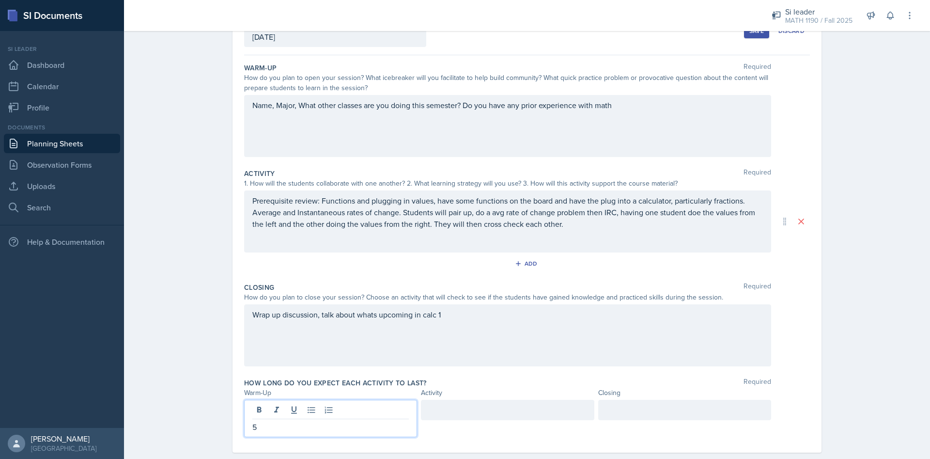
click at [609, 420] on div at bounding box center [684, 418] width 173 height 37
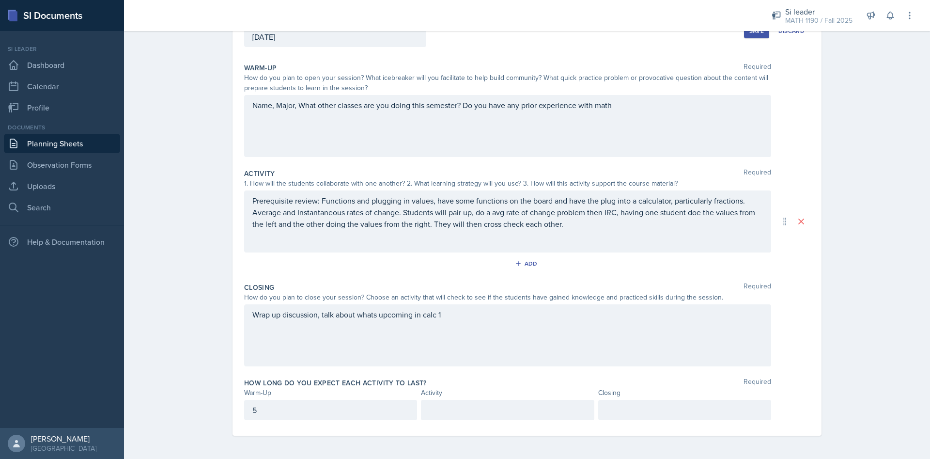
click at [568, 420] on div at bounding box center [507, 410] width 173 height 20
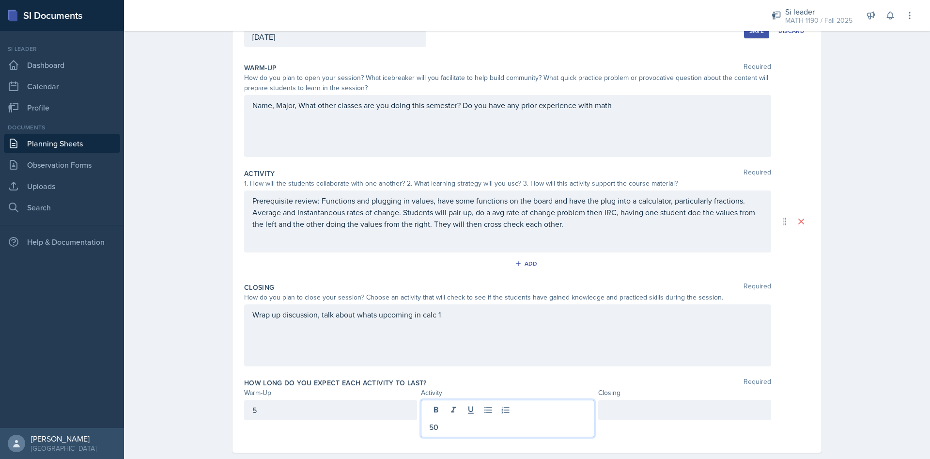
click at [639, 406] on div at bounding box center [684, 410] width 173 height 20
click at [641, 411] on button at bounding box center [648, 410] width 14 height 14
click at [641, 427] on p at bounding box center [685, 427] width 156 height 12
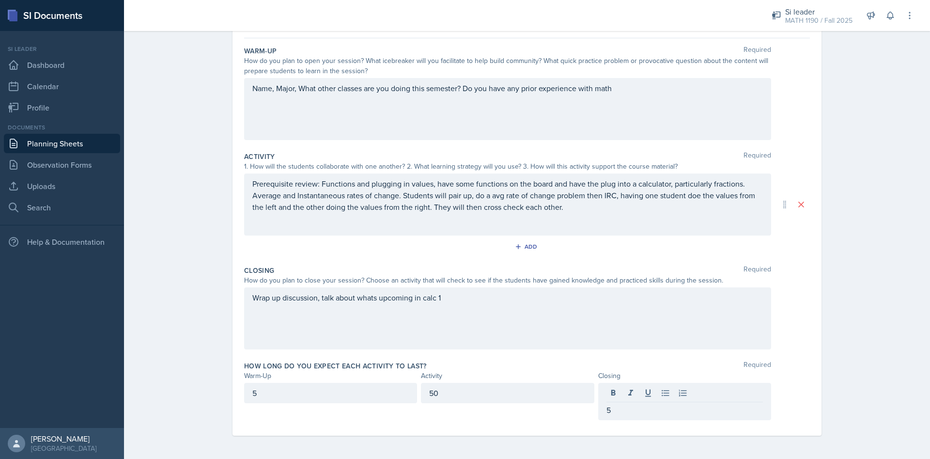
scroll to position [0, 0]
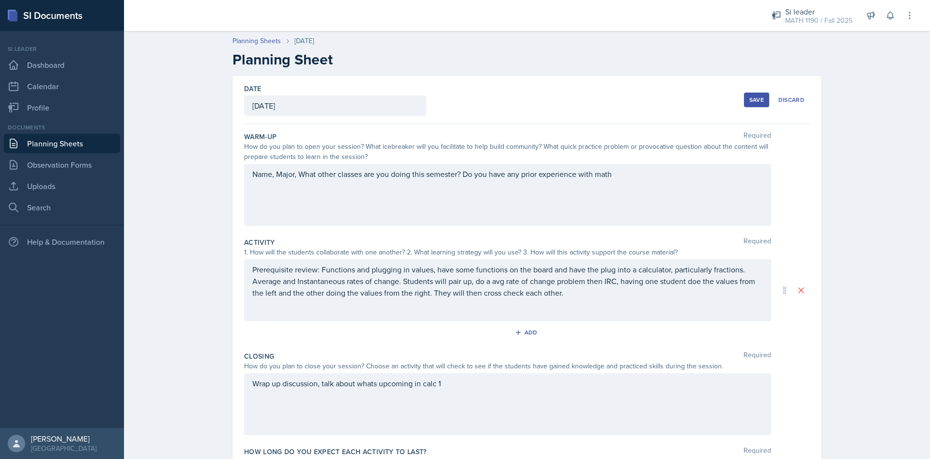
click at [757, 108] on div "Save Discard" at bounding box center [777, 100] width 66 height 22
click at [757, 106] on button "Save" at bounding box center [756, 100] width 25 height 15
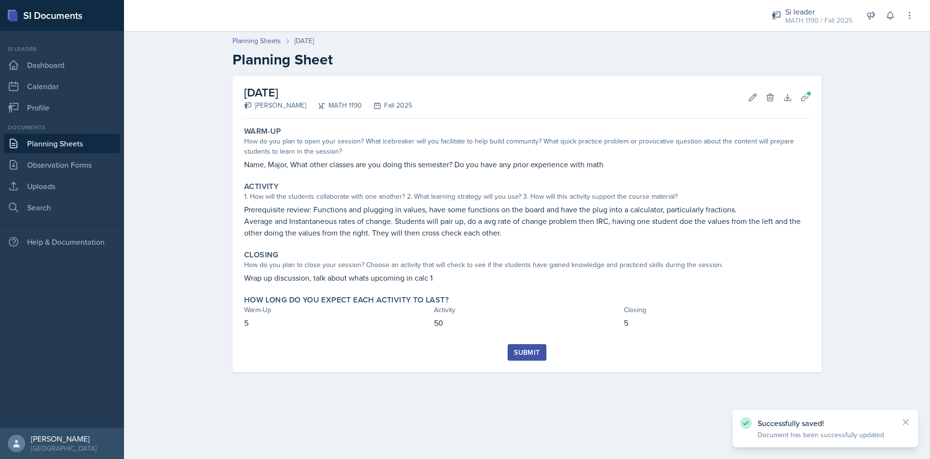
click at [534, 351] on div "Submit" at bounding box center [527, 352] width 26 height 8
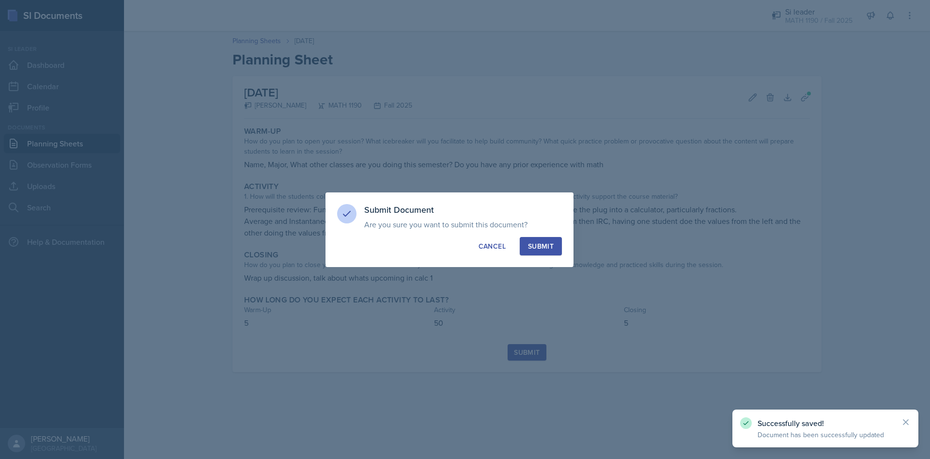
click at [535, 247] on div "Submit" at bounding box center [541, 246] width 26 height 10
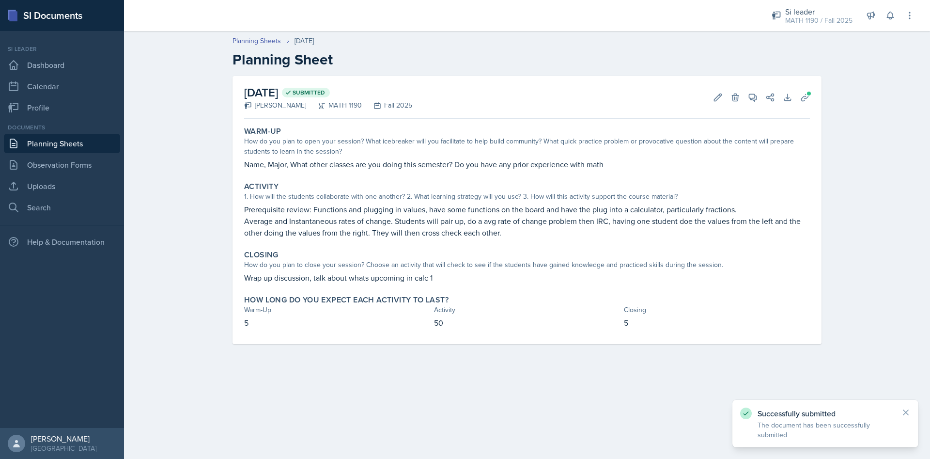
click at [60, 143] on link "Planning Sheets" at bounding box center [62, 143] width 116 height 19
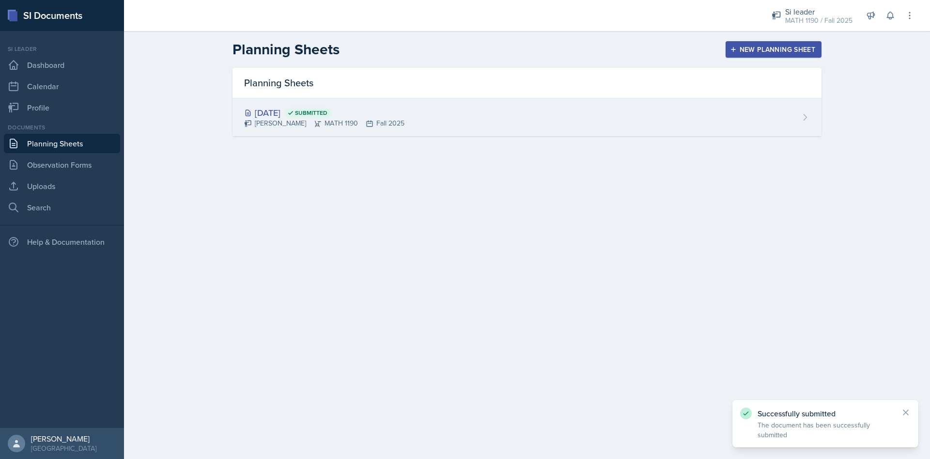
click at [282, 113] on div "[DATE] Submitted" at bounding box center [324, 112] width 160 height 13
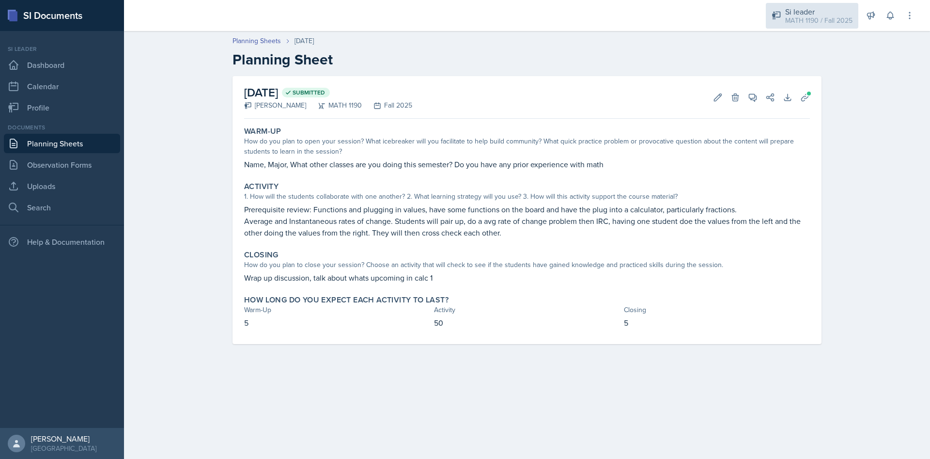
click at [801, 24] on div "MATH 1190 / Fall 2025" at bounding box center [818, 21] width 67 height 10
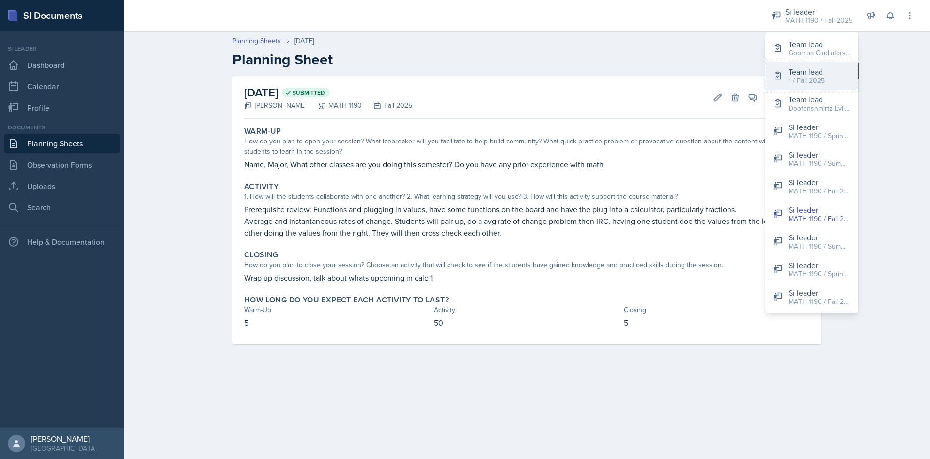
click at [828, 73] on button "Team lead 1 / Fall 2025" at bounding box center [811, 76] width 93 height 28
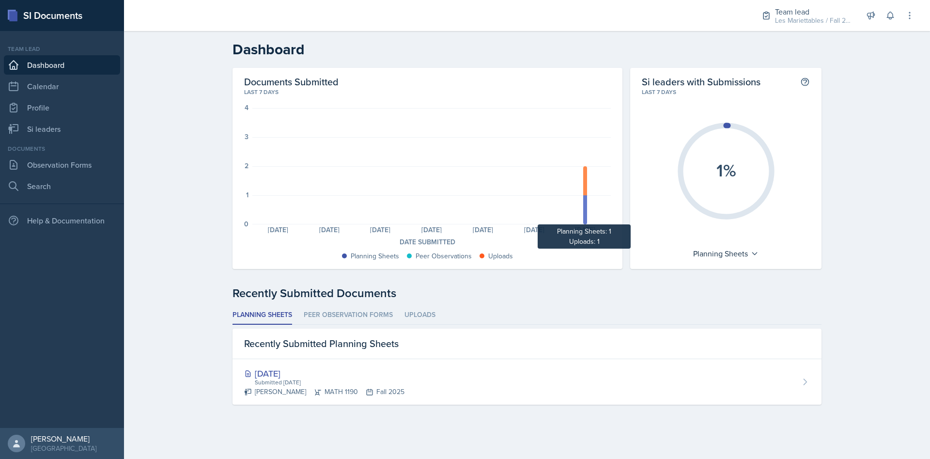
click at [584, 188] on div at bounding box center [585, 180] width 4 height 29
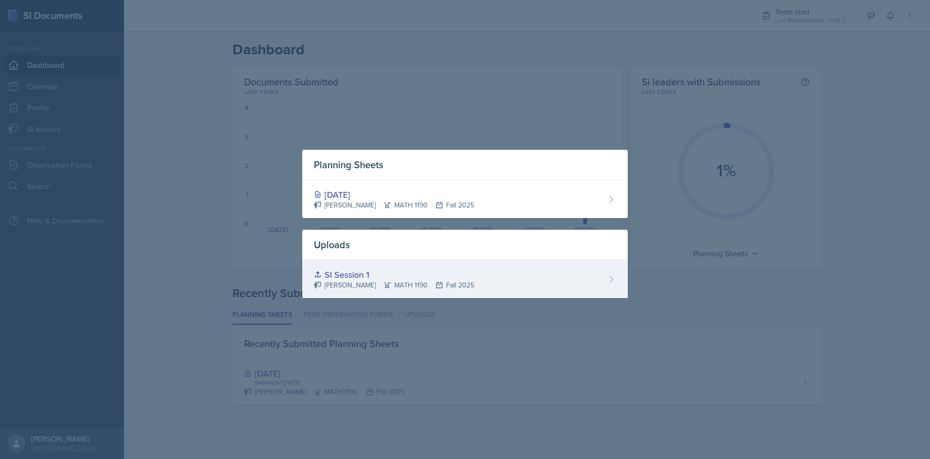
click at [336, 276] on div "SI Session 1" at bounding box center [394, 274] width 160 height 13
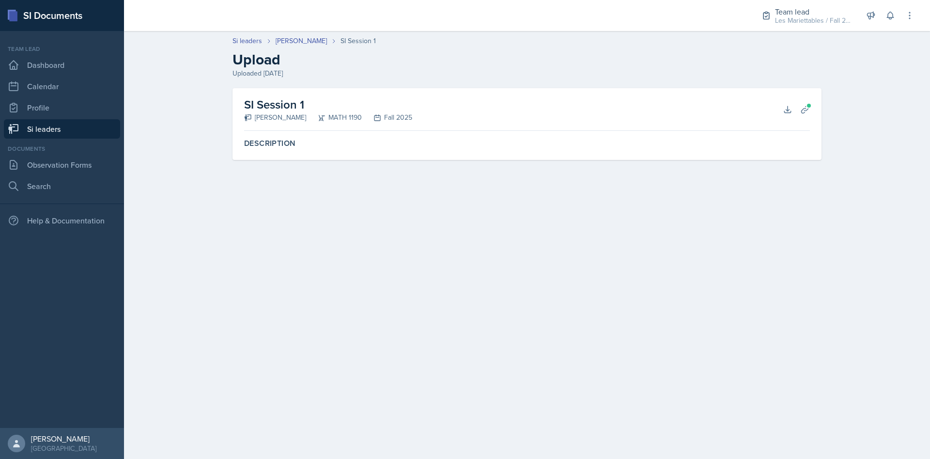
click at [164, 217] on main "Si leaders [PERSON_NAME] SI Session 1 Upload Uploaded [DATE] SI Session 1 [PERS…" at bounding box center [527, 245] width 806 height 428
click at [47, 131] on link "Si leaders" at bounding box center [62, 128] width 116 height 19
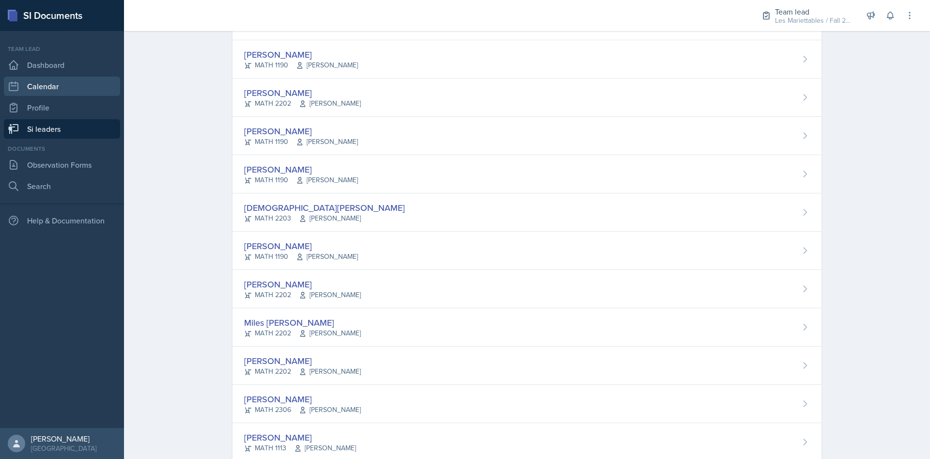
scroll to position [640, 0]
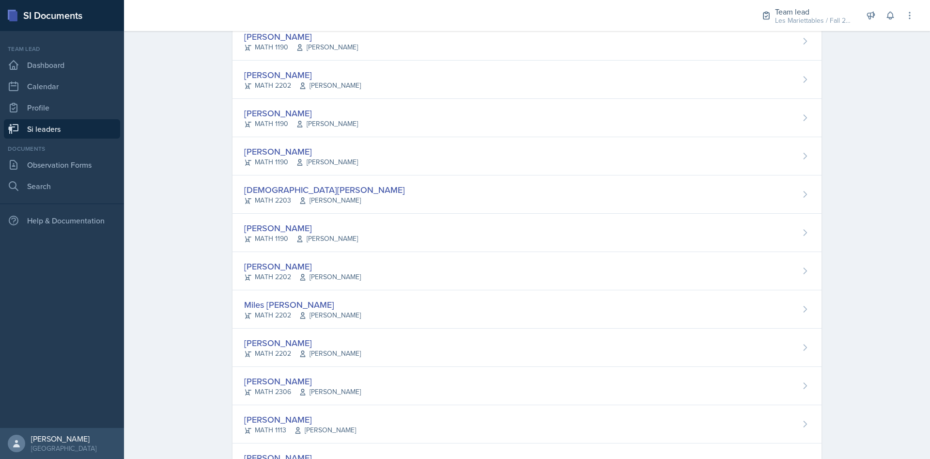
click at [275, 30] on div at bounding box center [434, 15] width 605 height 31
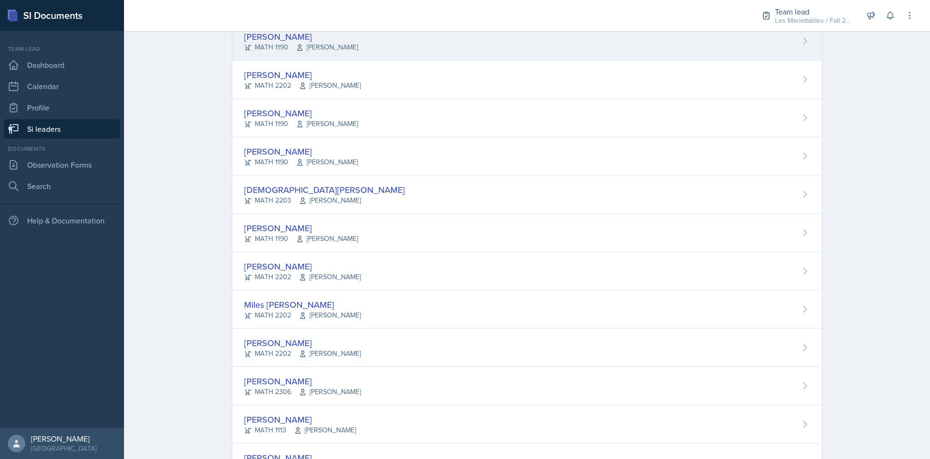
click at [287, 31] on div "[PERSON_NAME]" at bounding box center [301, 36] width 114 height 13
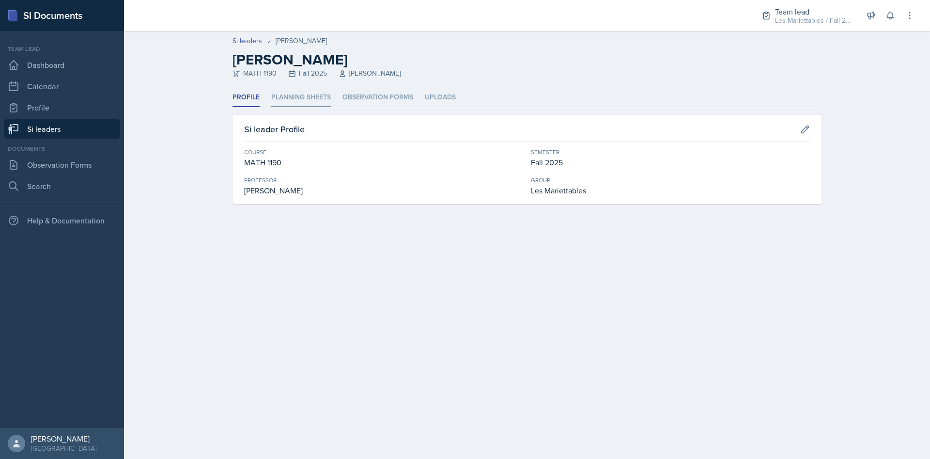
click at [308, 95] on li "Planning Sheets" at bounding box center [301, 97] width 60 height 19
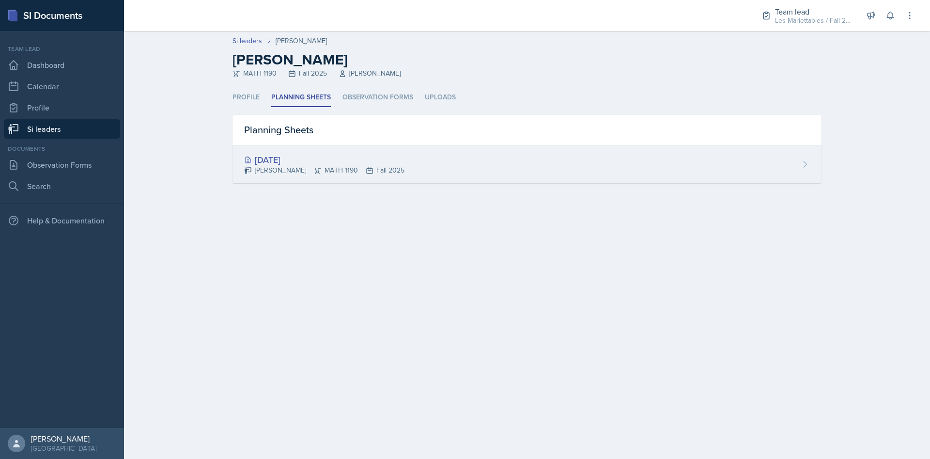
click at [284, 157] on div "[DATE]" at bounding box center [324, 159] width 160 height 13
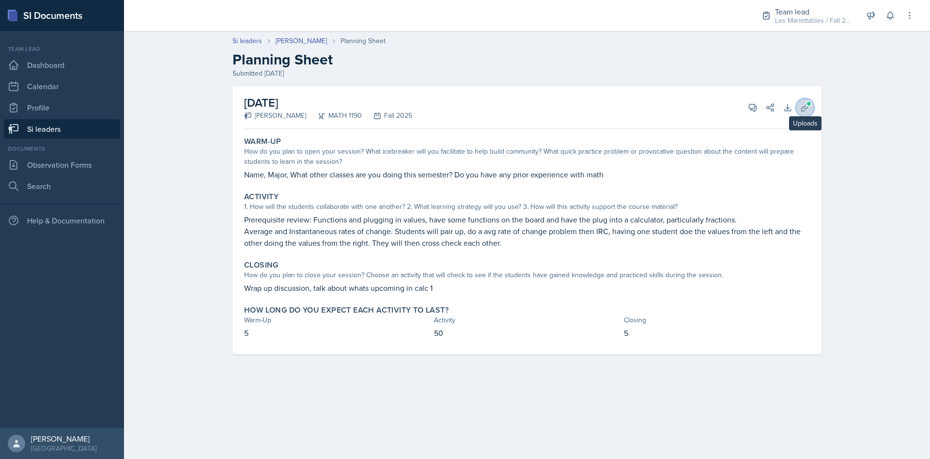
click at [798, 104] on button "Uploads" at bounding box center [804, 107] width 17 height 17
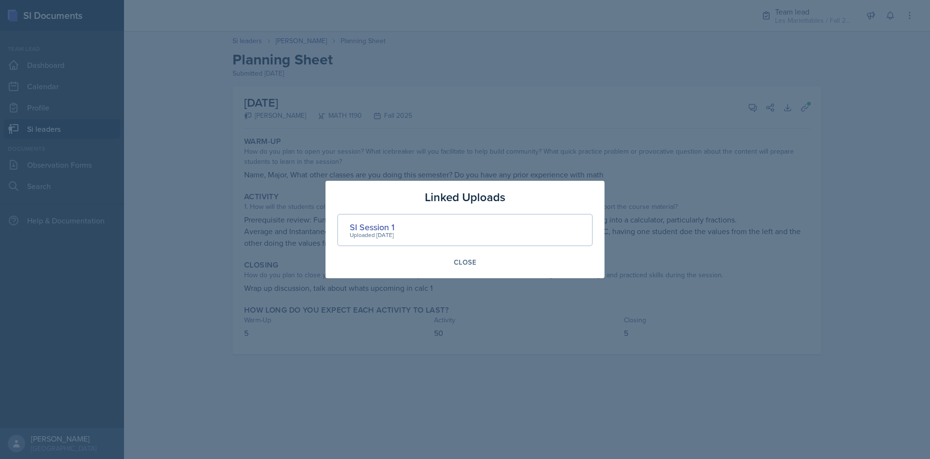
click at [541, 432] on div at bounding box center [465, 229] width 930 height 459
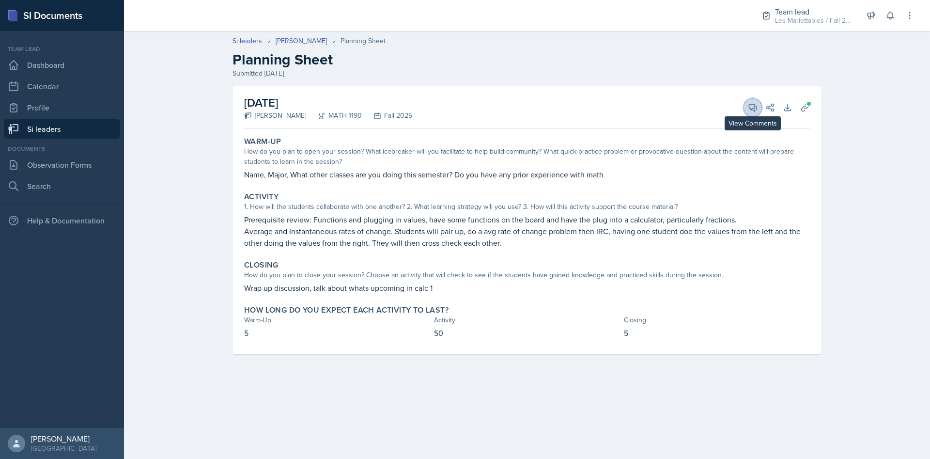
click at [757, 109] on icon at bounding box center [752, 107] width 7 height 7
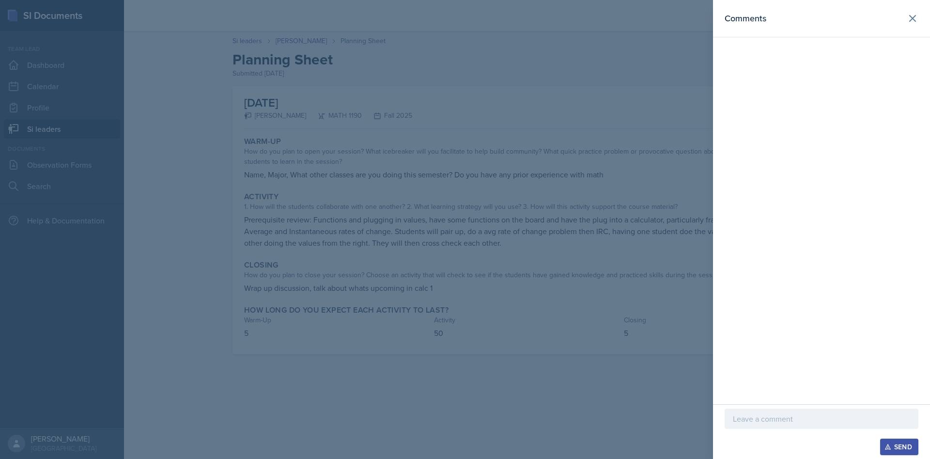
click at [631, 141] on div at bounding box center [465, 229] width 930 height 459
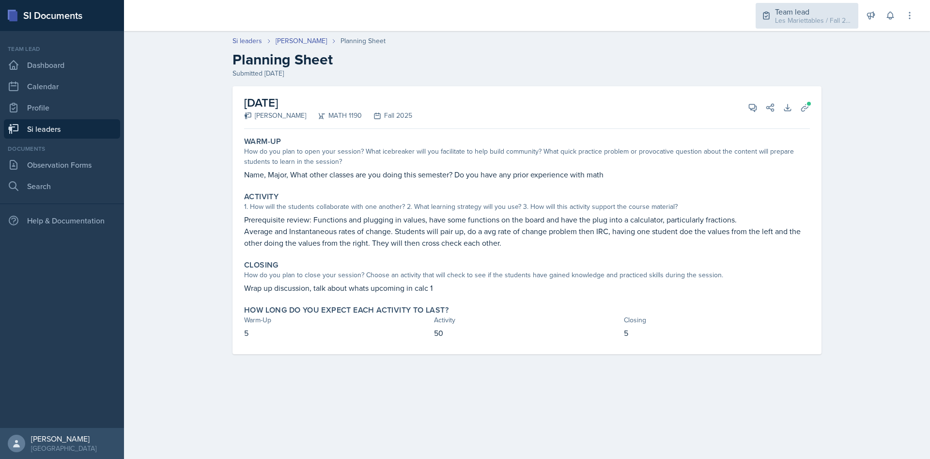
click at [809, 25] on div "Les Mariettables / Fall 2025" at bounding box center [814, 21] width 78 height 10
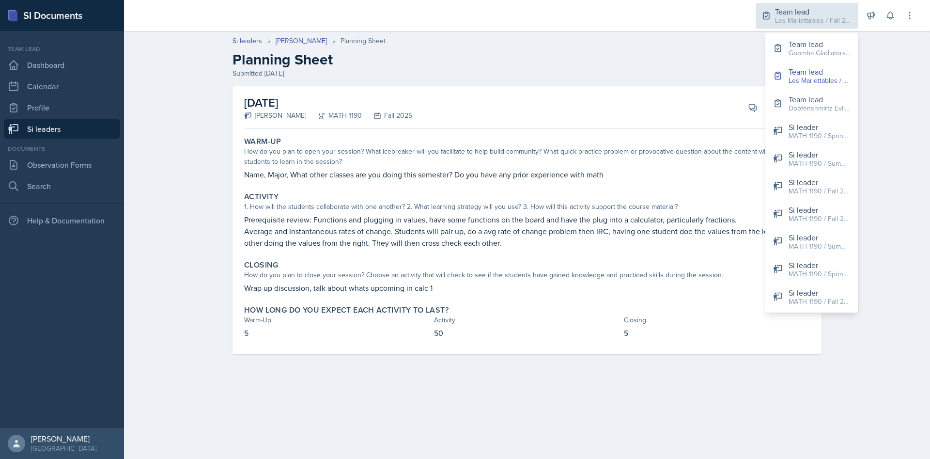
click at [809, 25] on div "Les Mariettables / Fall 2025" at bounding box center [814, 21] width 78 height 10
